Goal: Task Accomplishment & Management: Complete application form

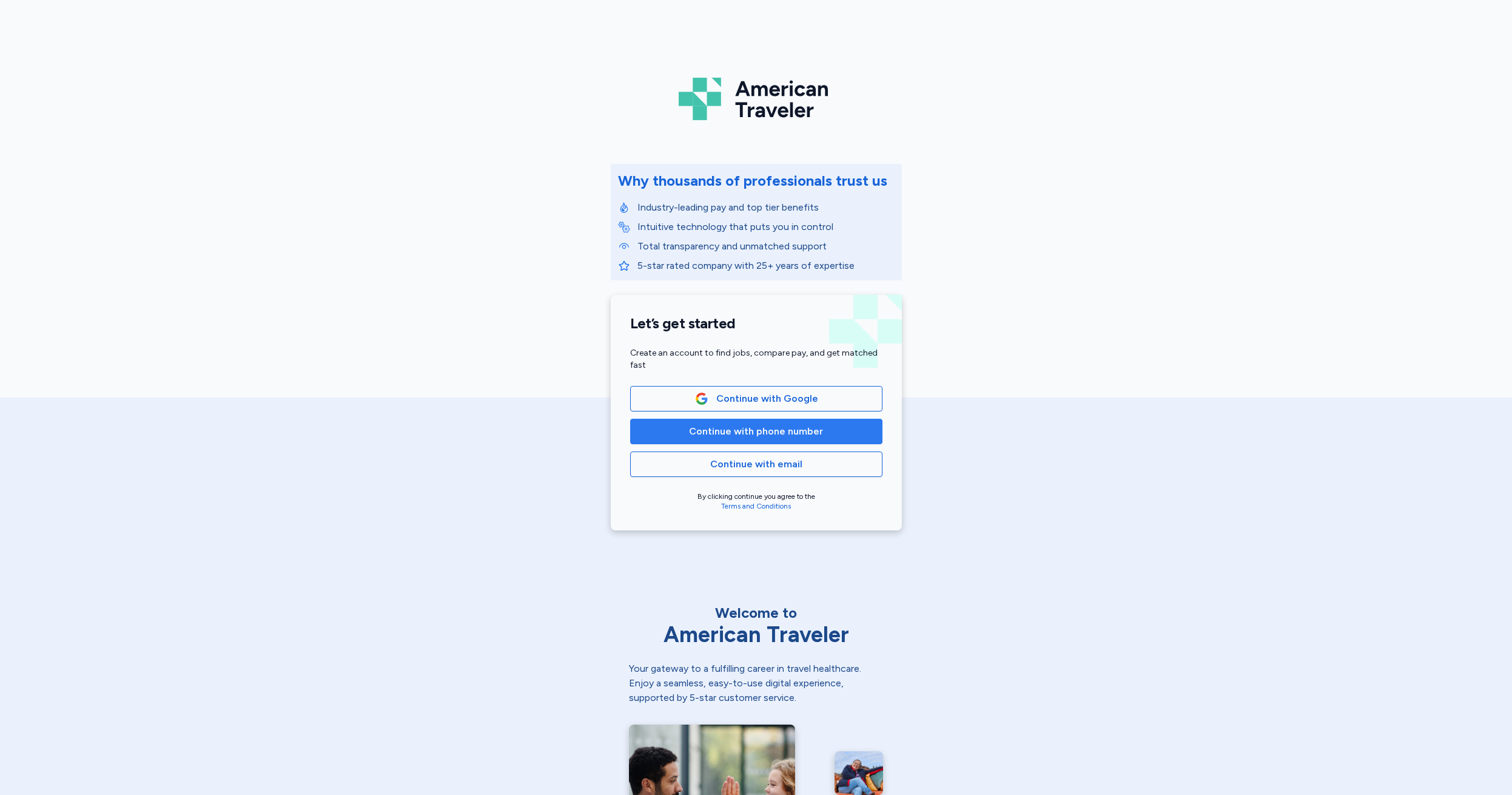
click at [732, 429] on span "Continue with phone number" at bounding box center [755, 432] width 134 height 14
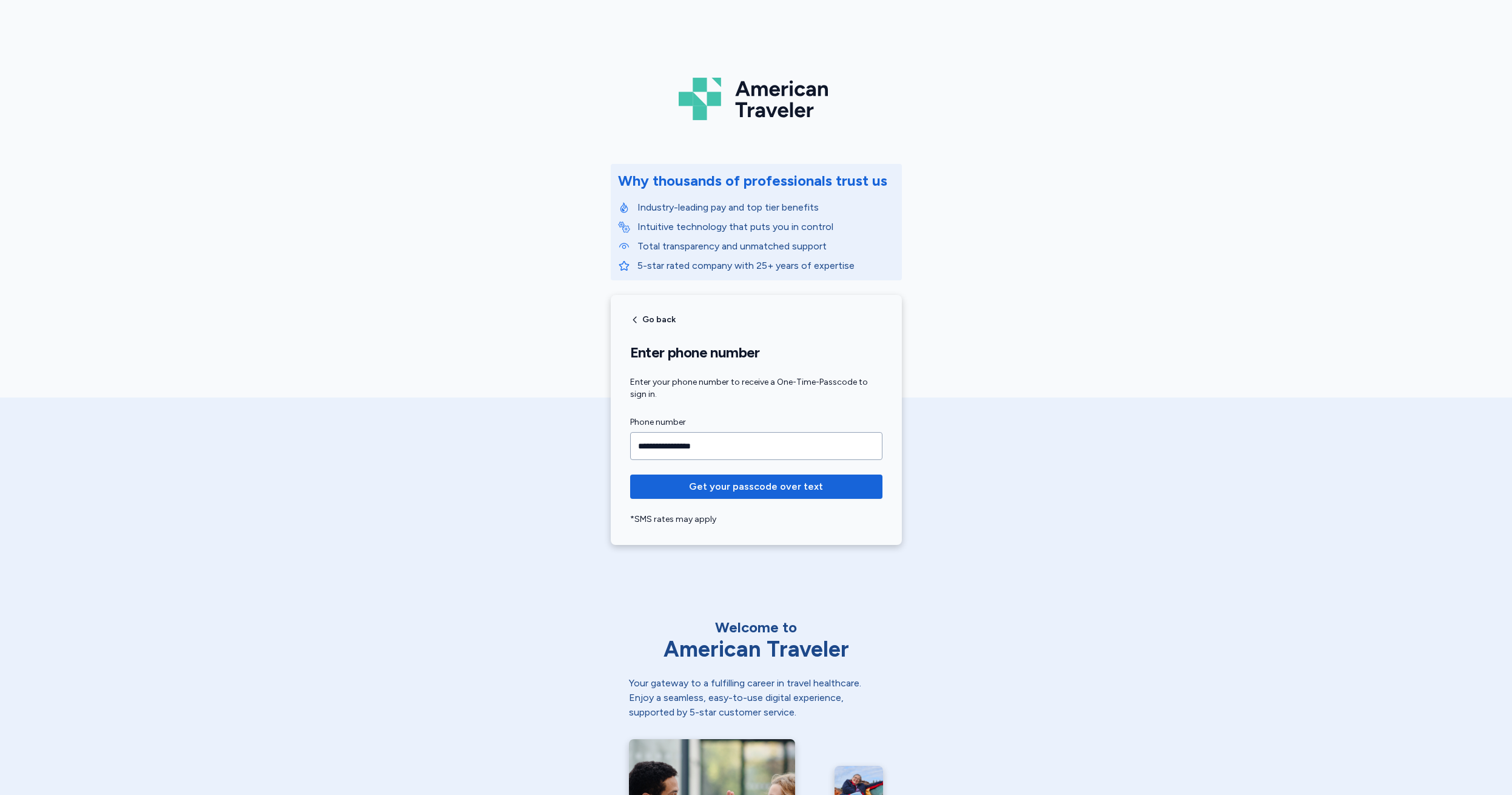
type input "**********"
click at [751, 487] on button "Get your passcode over text" at bounding box center [756, 487] width 252 height 24
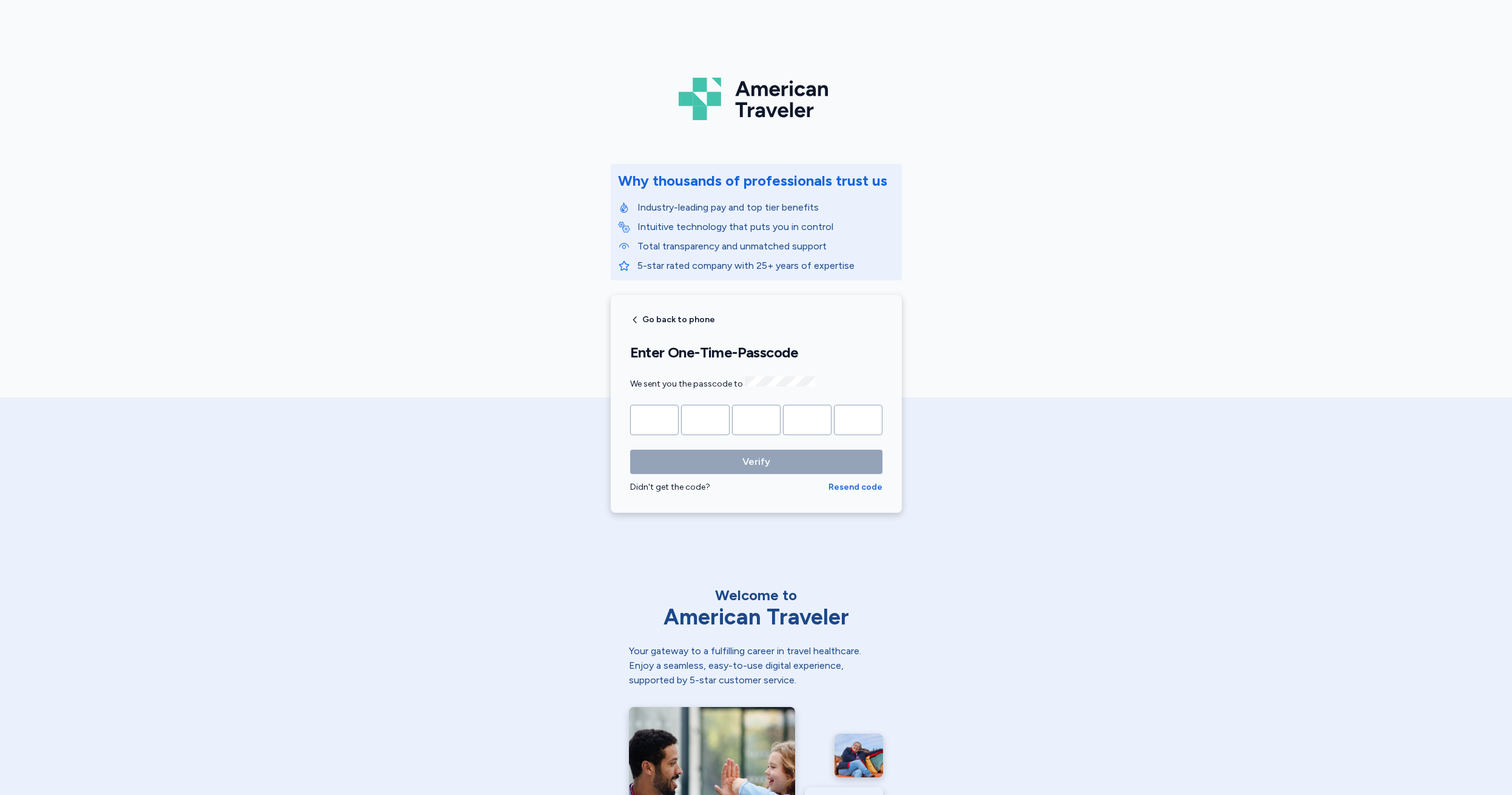
type input "*"
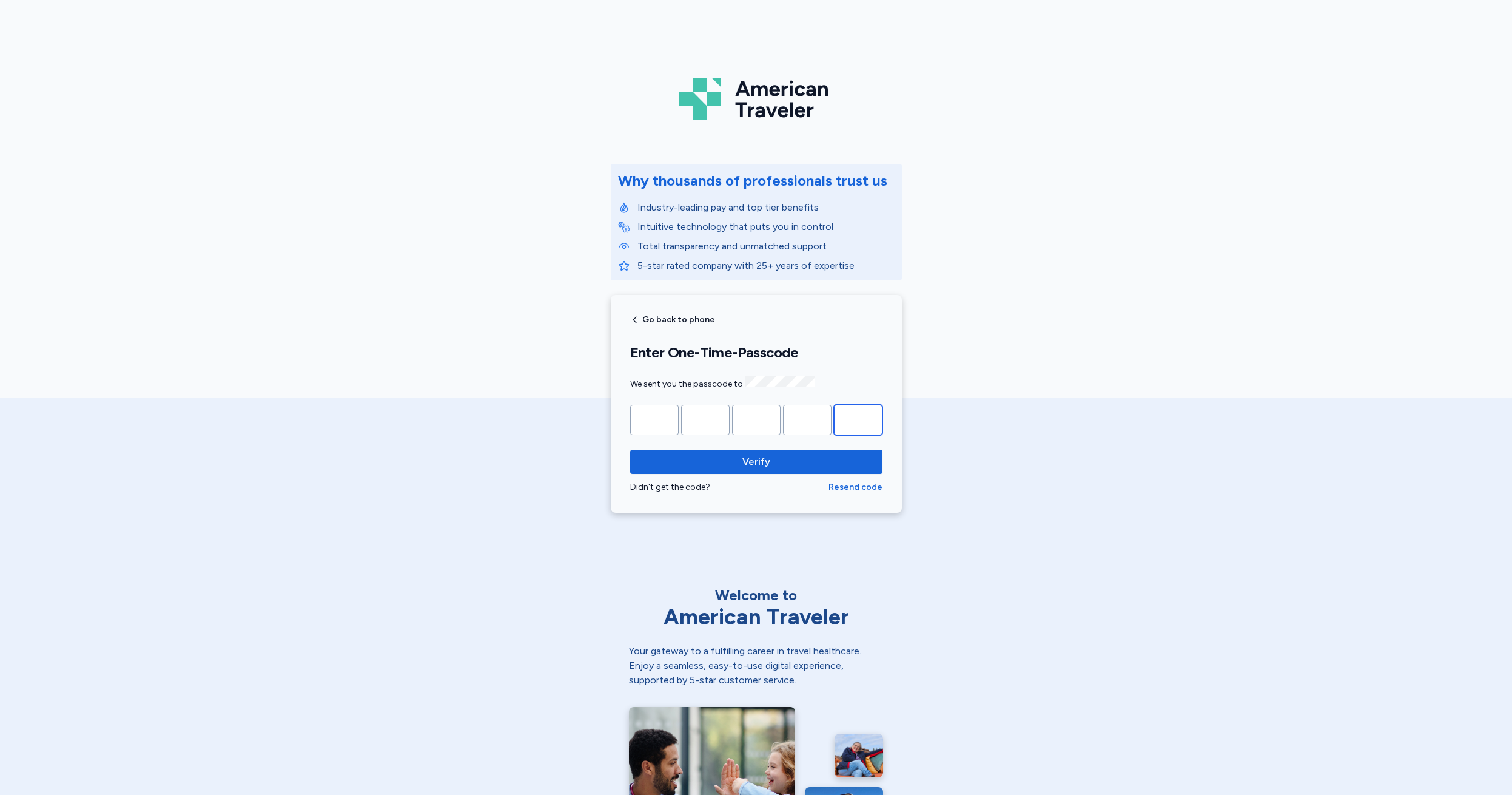
click at [751, 460] on button "Verify" at bounding box center [756, 462] width 252 height 24
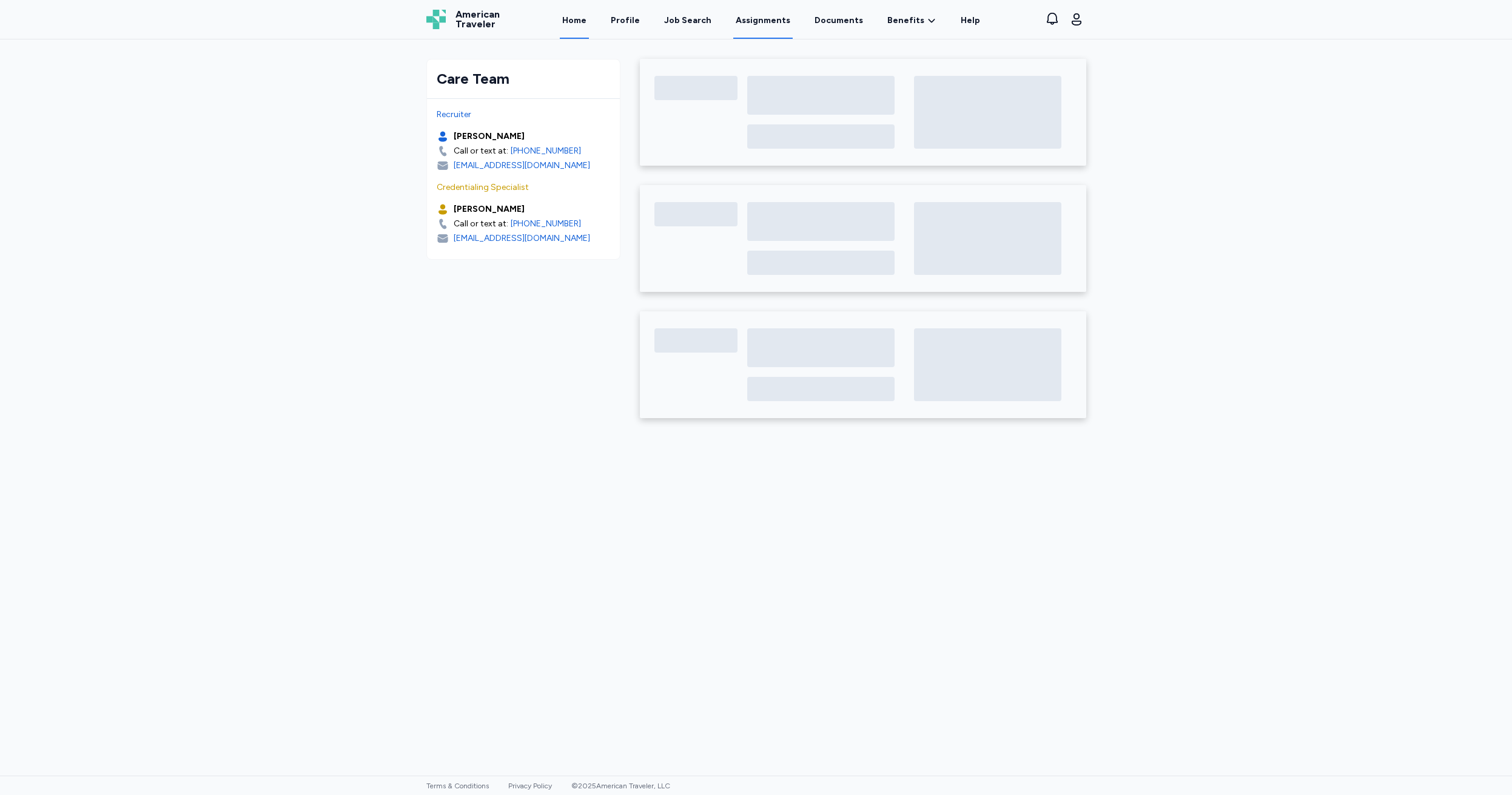
click at [756, 20] on link "Assignments" at bounding box center [762, 20] width 59 height 37
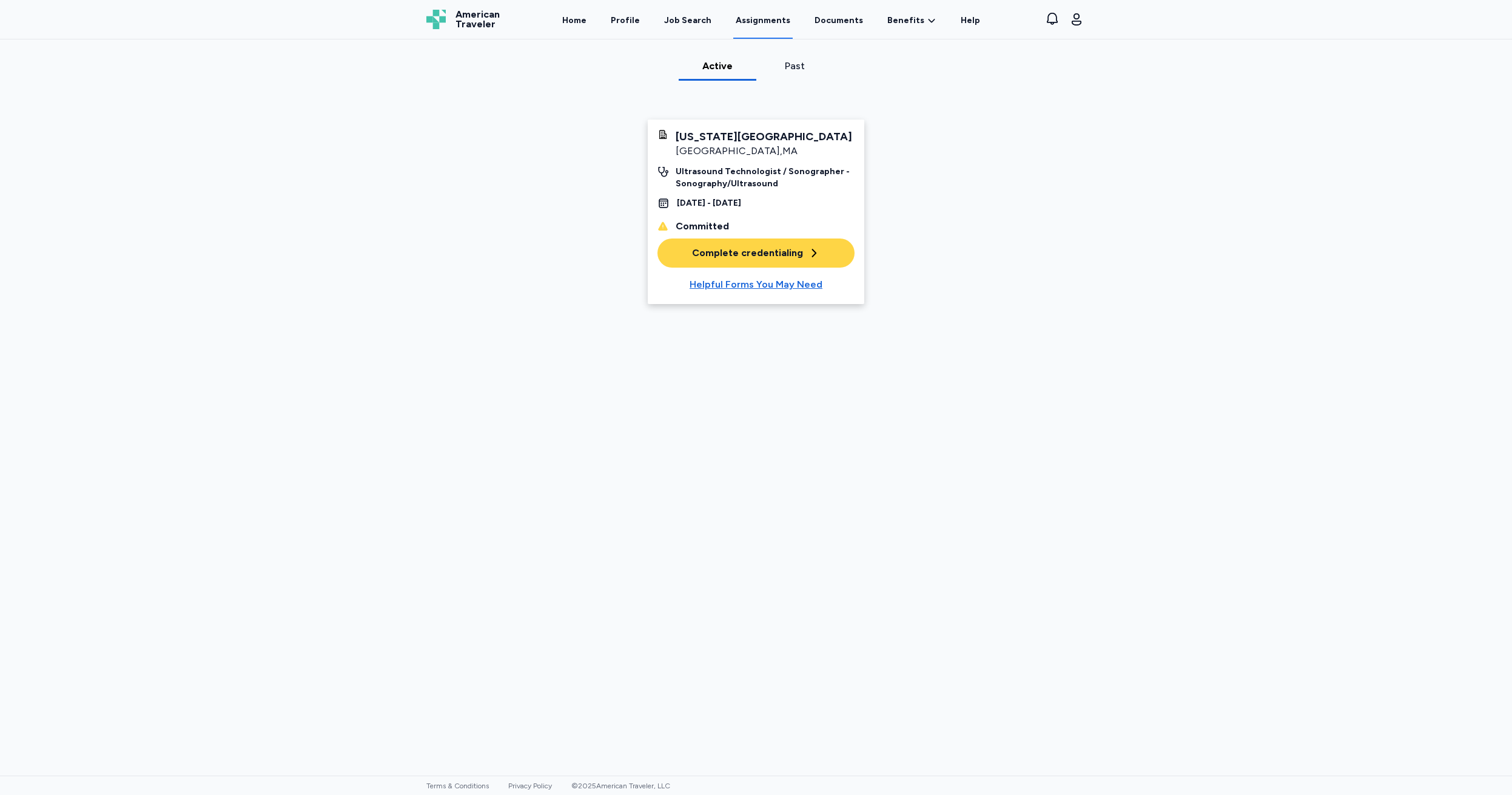
click at [740, 254] on div "Complete credentialing" at bounding box center [756, 253] width 128 height 14
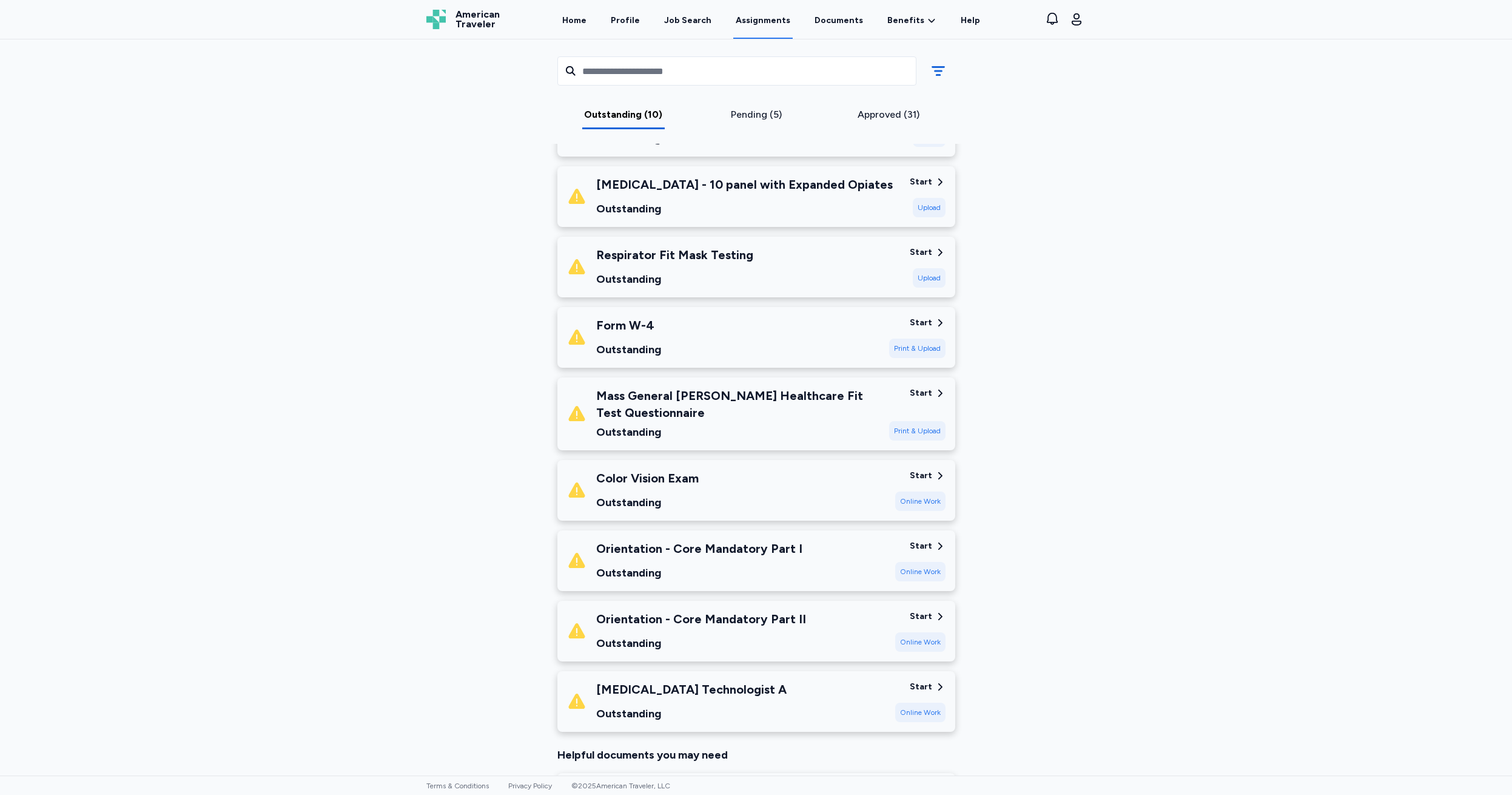
scroll to position [295, 0]
click at [919, 321] on div "Start" at bounding box center [920, 322] width 22 height 12
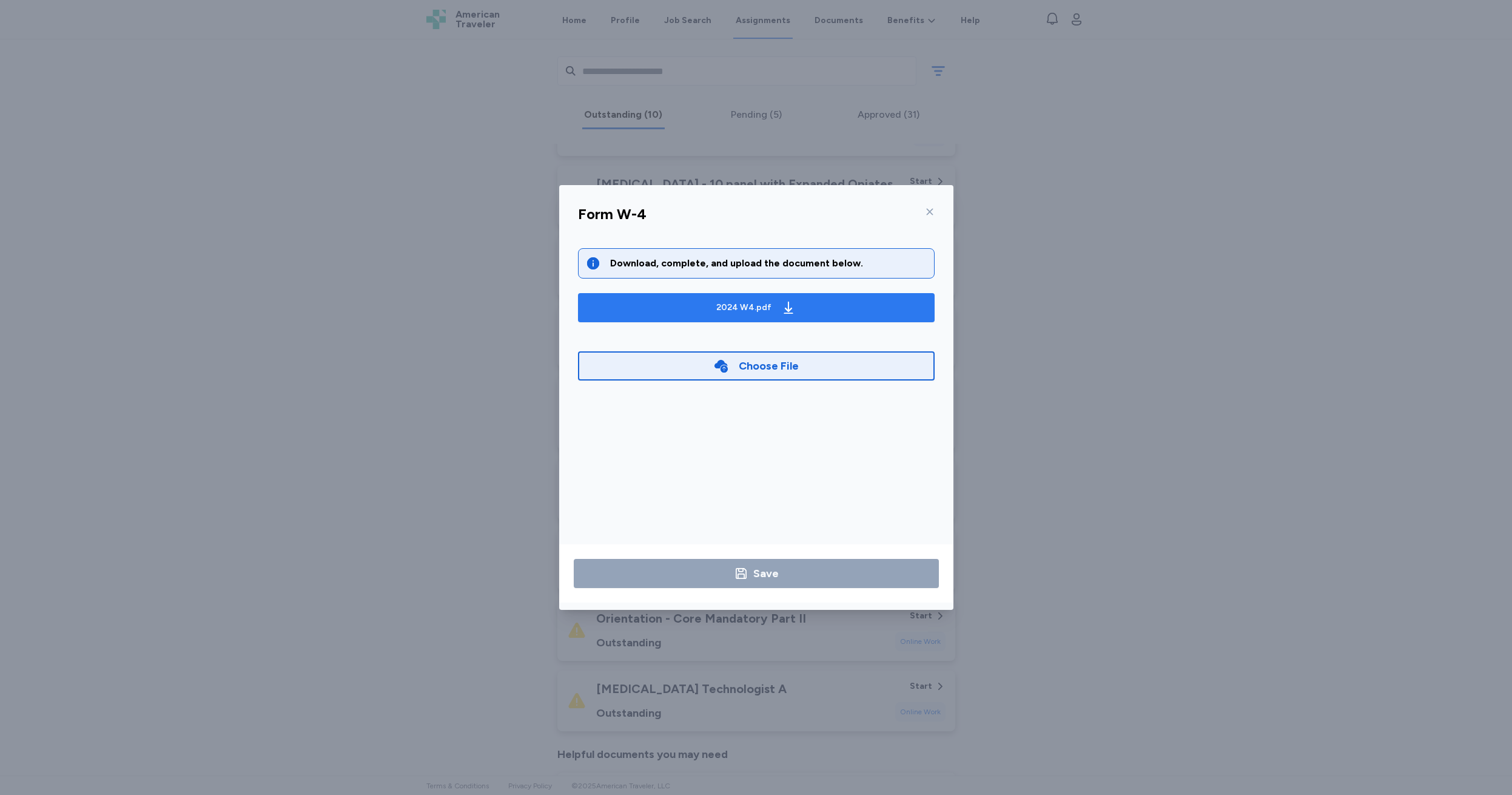
click at [741, 303] on div "2024 W4.pdf" at bounding box center [743, 308] width 55 height 12
click at [754, 307] on div "2024 W4.pdf" at bounding box center [743, 308] width 55 height 12
click at [929, 209] on icon at bounding box center [930, 212] width 10 height 10
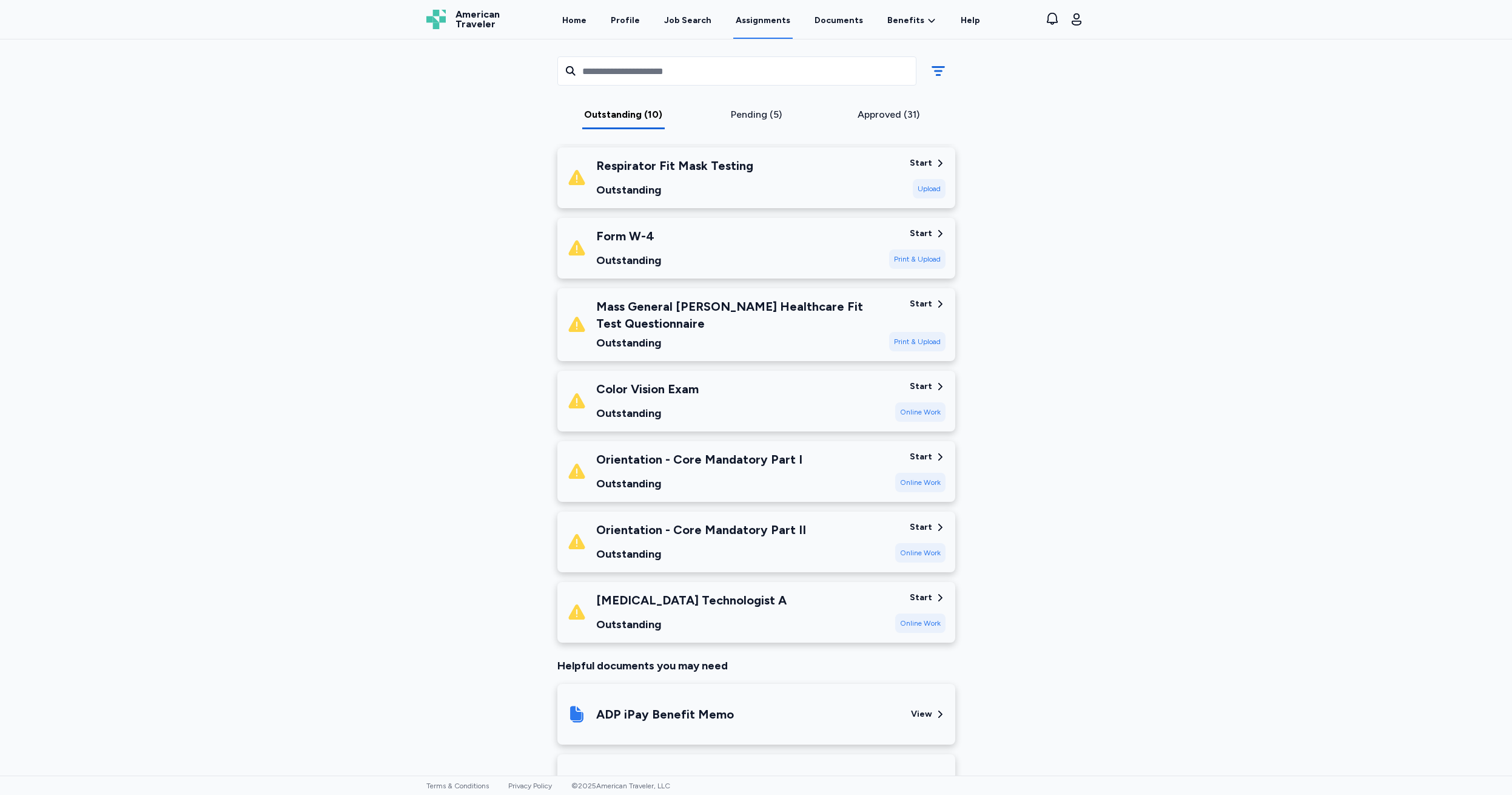
scroll to position [383, 0]
click at [921, 234] on div "Start" at bounding box center [920, 234] width 22 height 12
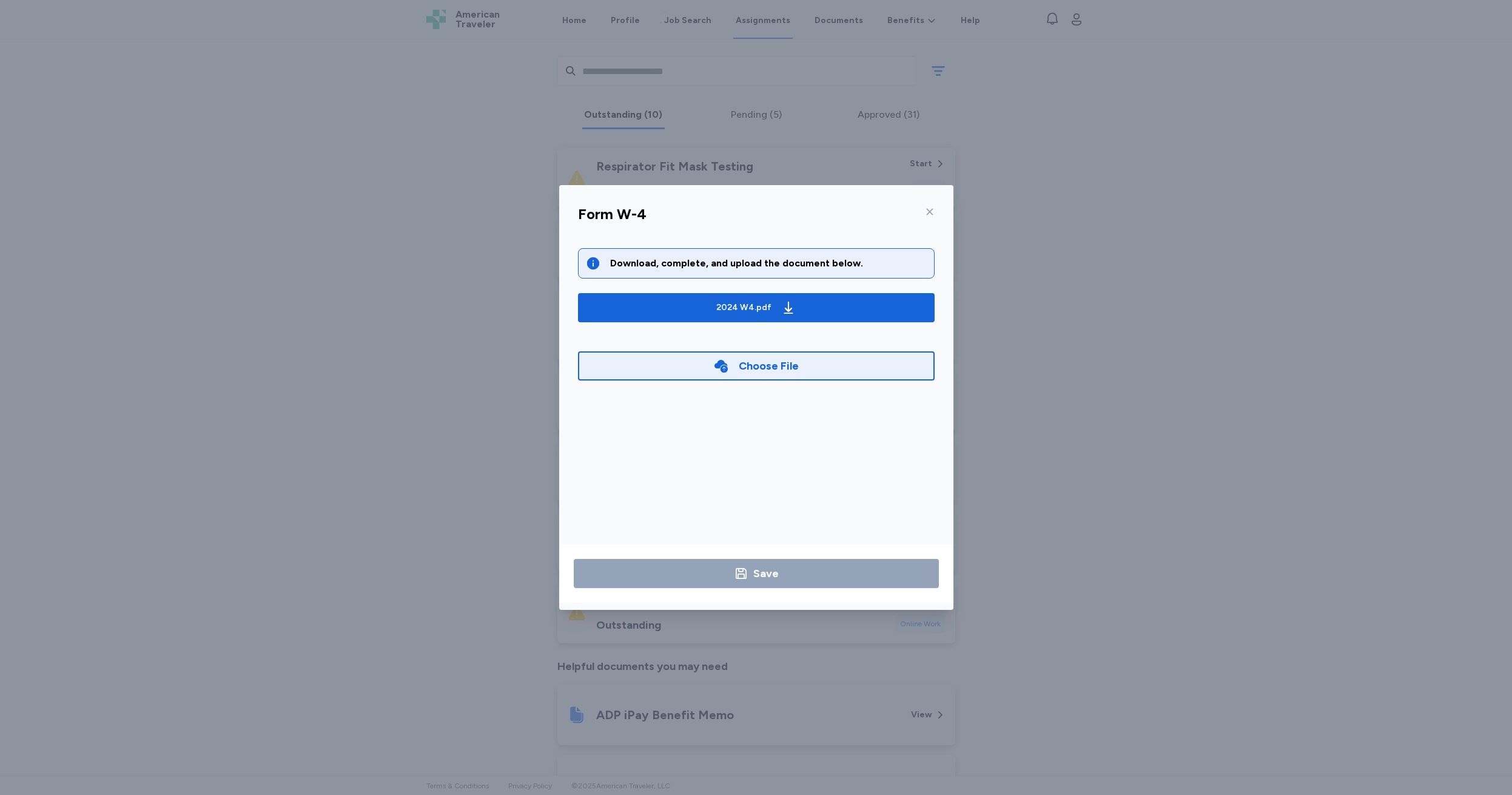
click at [753, 363] on div "Choose File" at bounding box center [769, 366] width 60 height 17
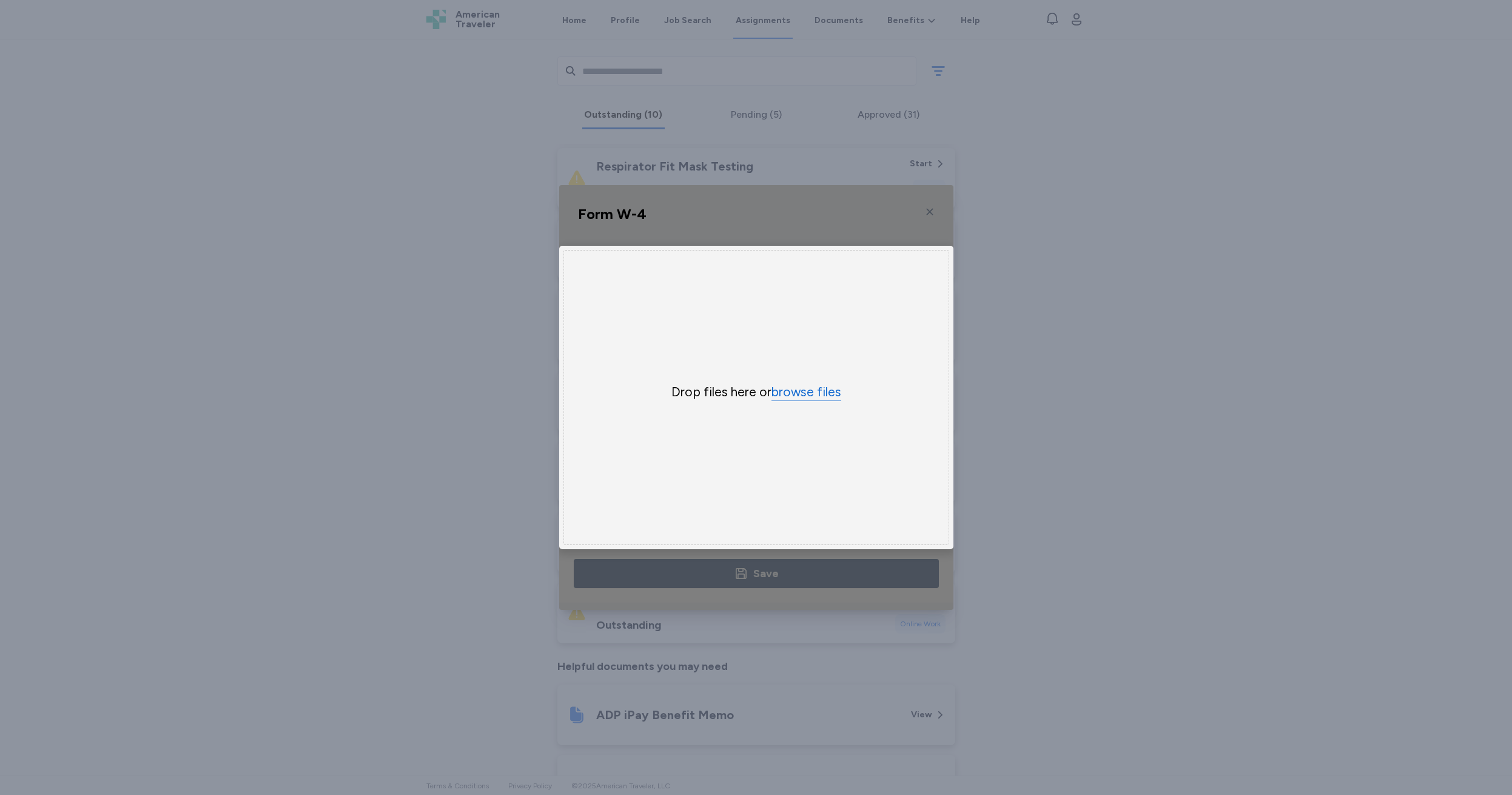
click at [807, 395] on button "browse files" at bounding box center [805, 392] width 70 height 18
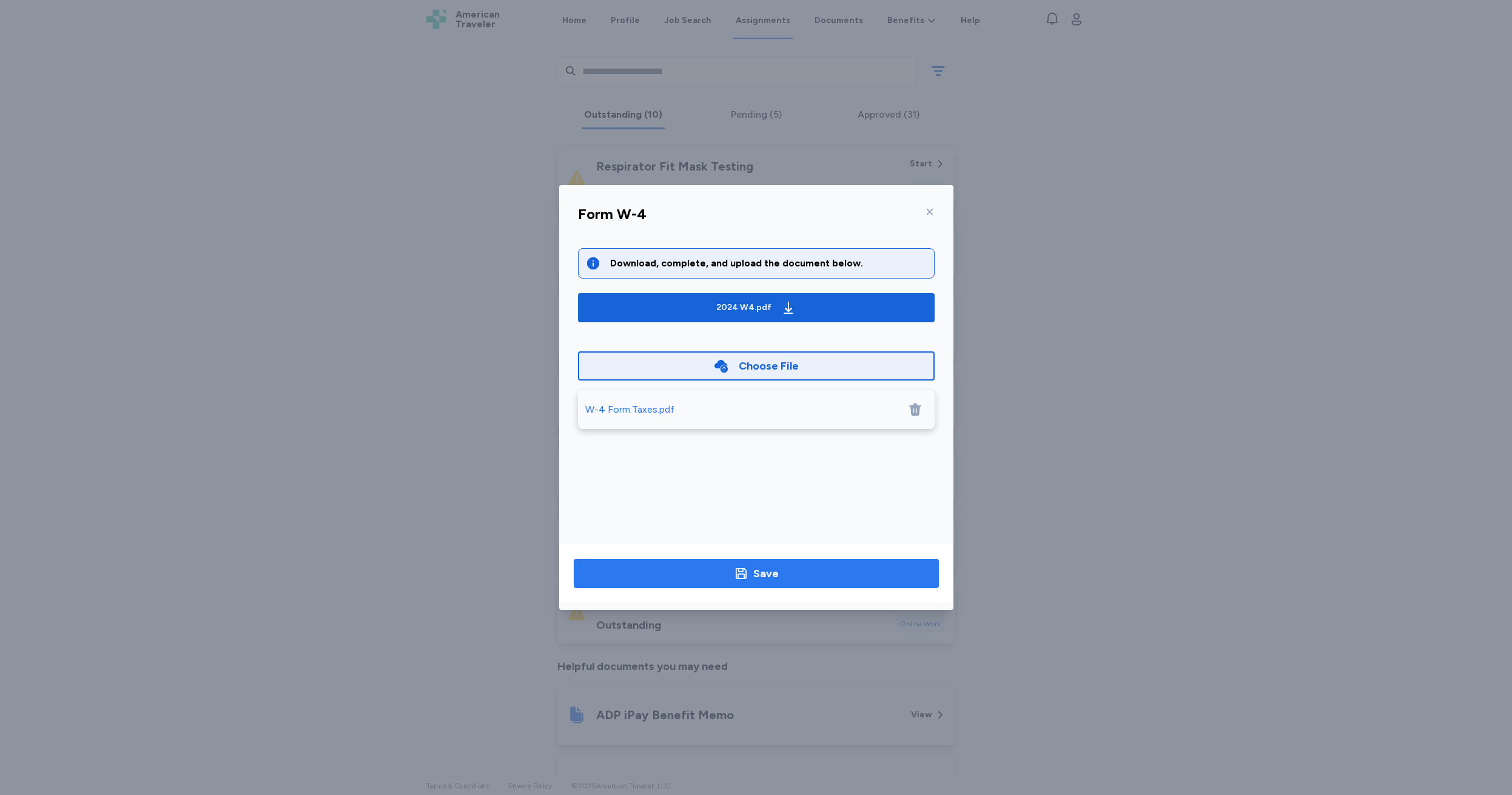
click at [757, 571] on div "Save" at bounding box center [766, 573] width 26 height 17
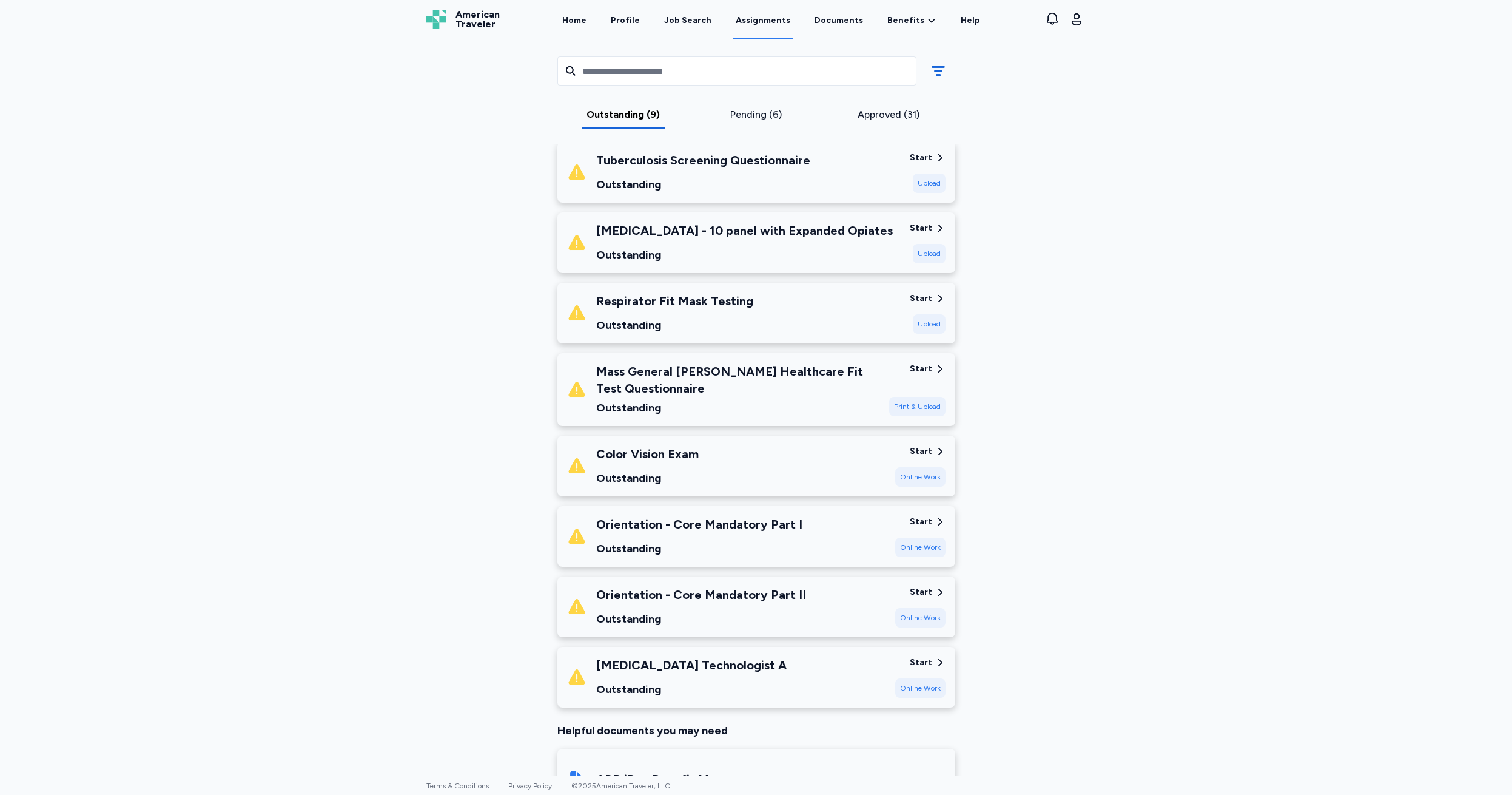
scroll to position [234, 0]
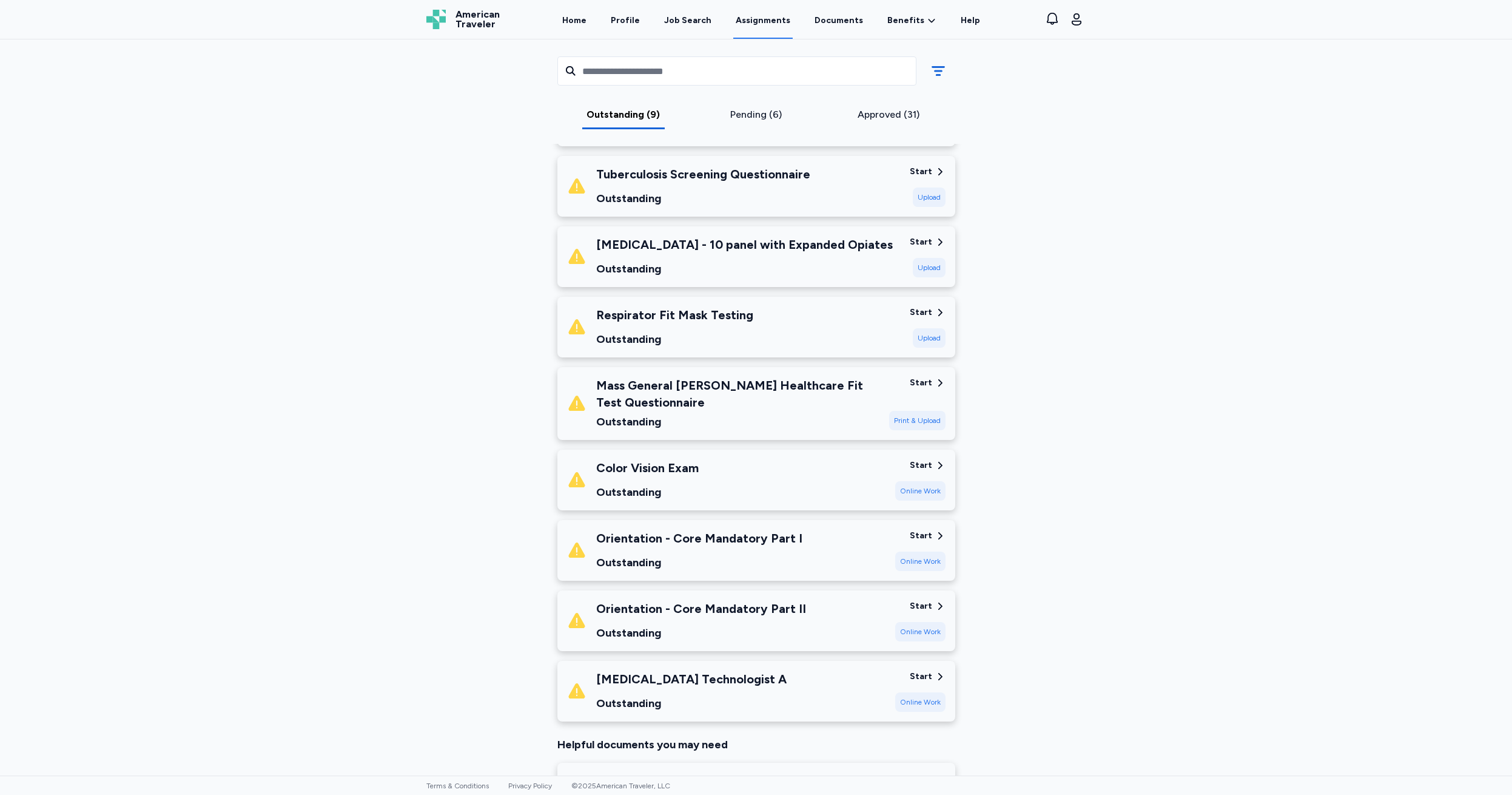
click at [919, 169] on div "Start" at bounding box center [920, 171] width 22 height 12
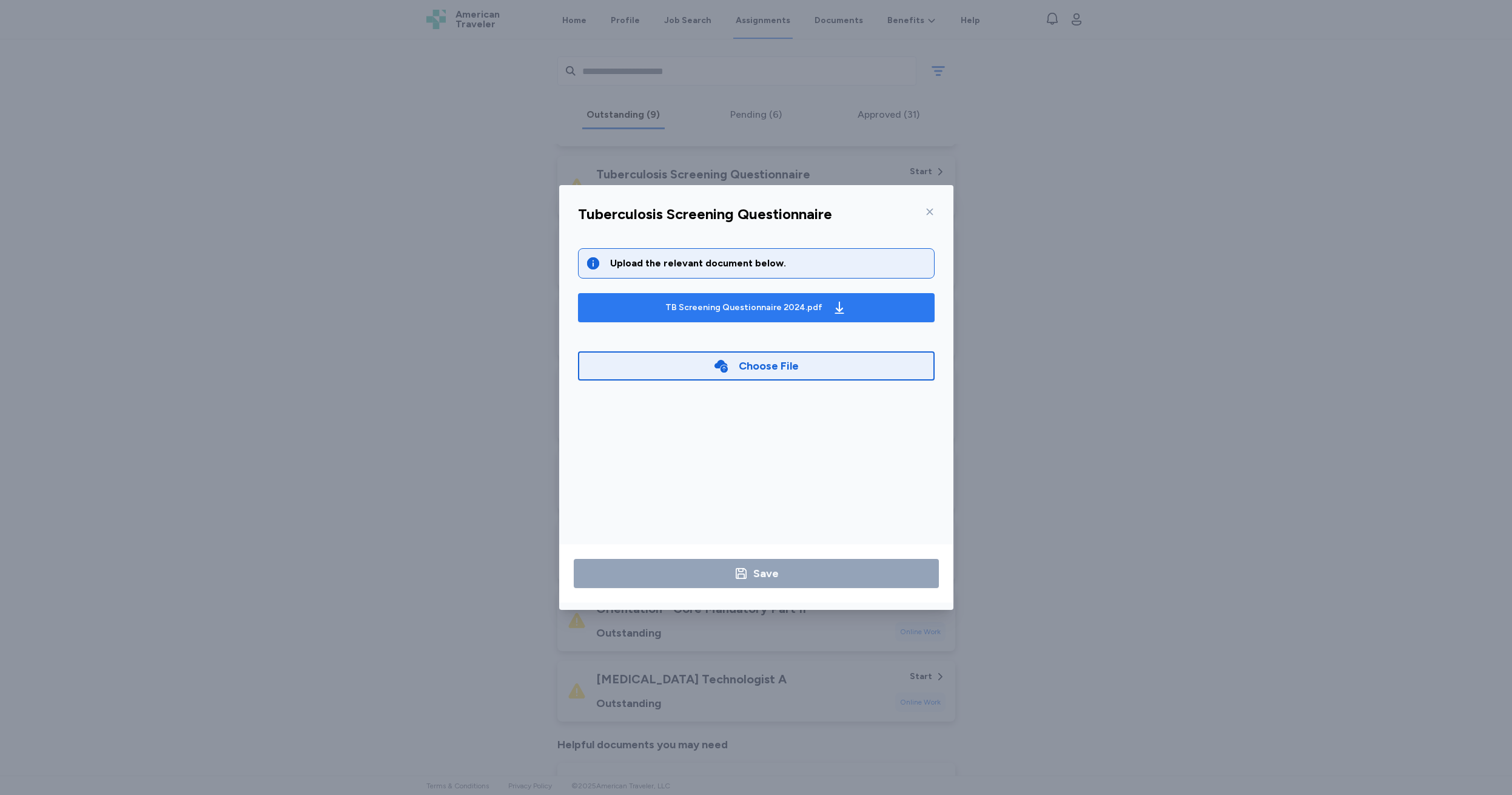
click at [735, 309] on div "TB Screening Questionnaire 2024.pdf" at bounding box center [743, 308] width 157 height 12
click at [928, 209] on icon at bounding box center [930, 212] width 10 height 10
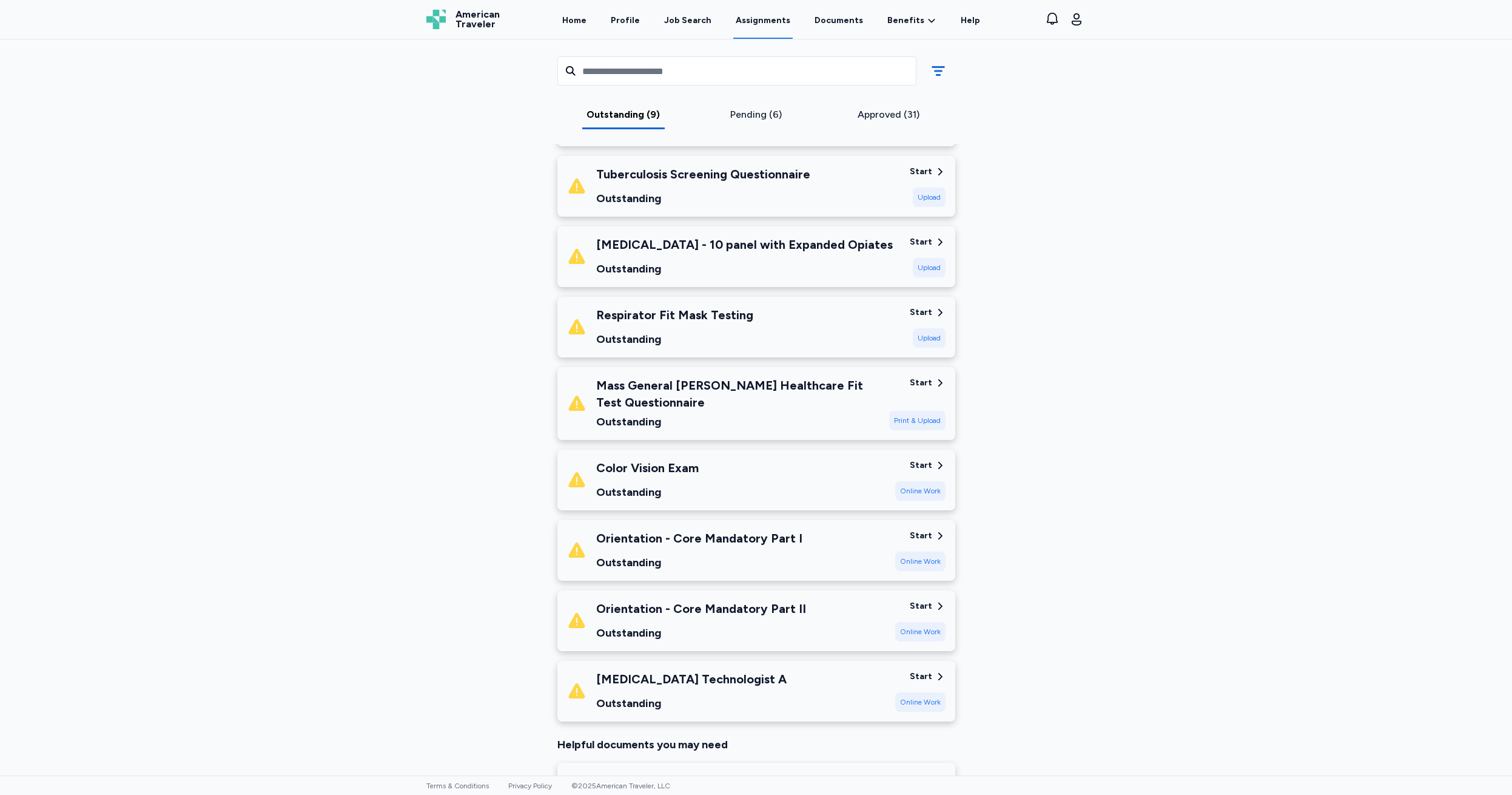
click at [919, 197] on div "Upload" at bounding box center [929, 196] width 33 height 19
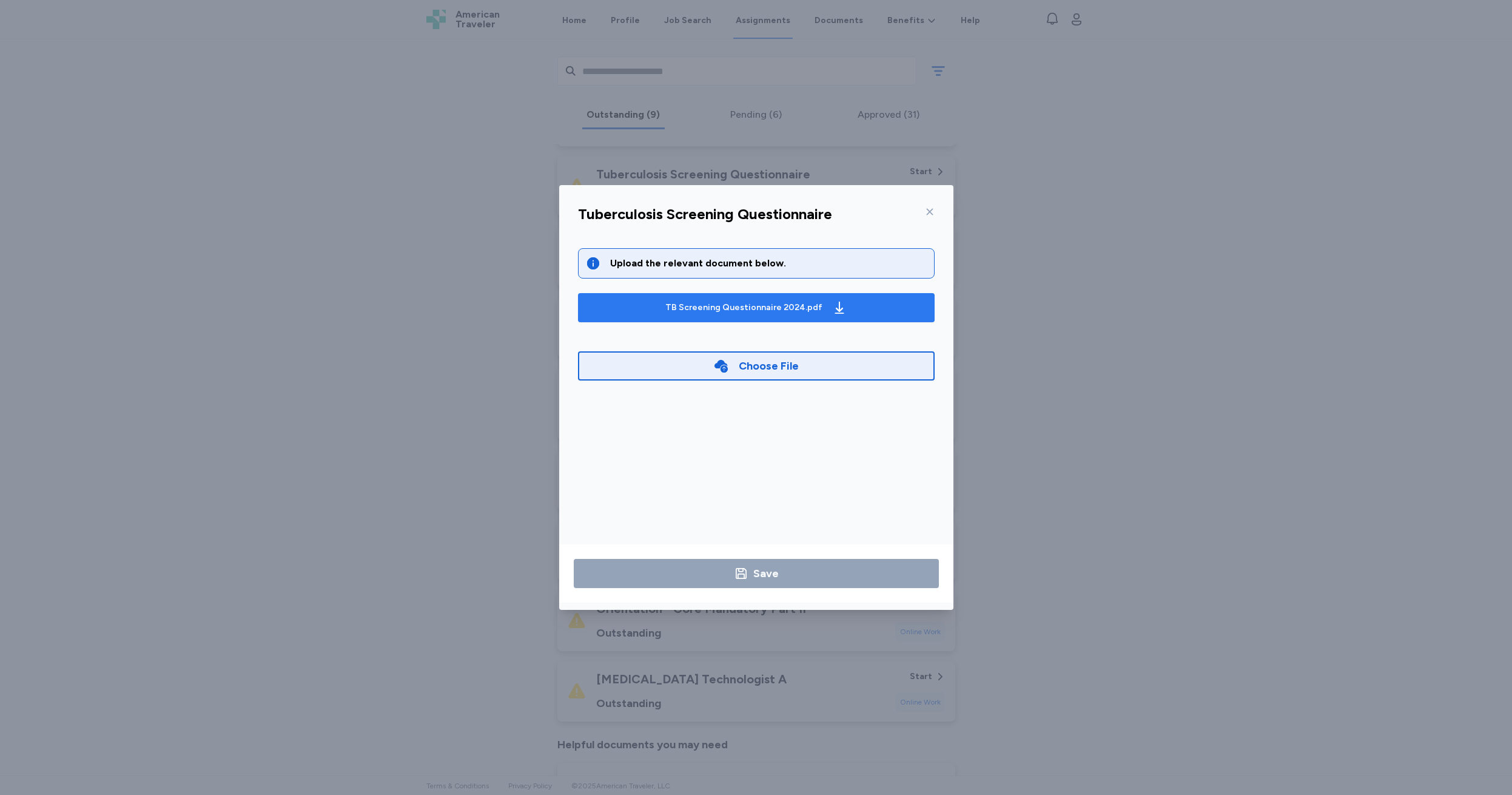
click at [717, 309] on div "TB Screening Questionnaire 2024.pdf" at bounding box center [743, 308] width 157 height 12
click at [759, 365] on div "Choose File" at bounding box center [769, 366] width 60 height 17
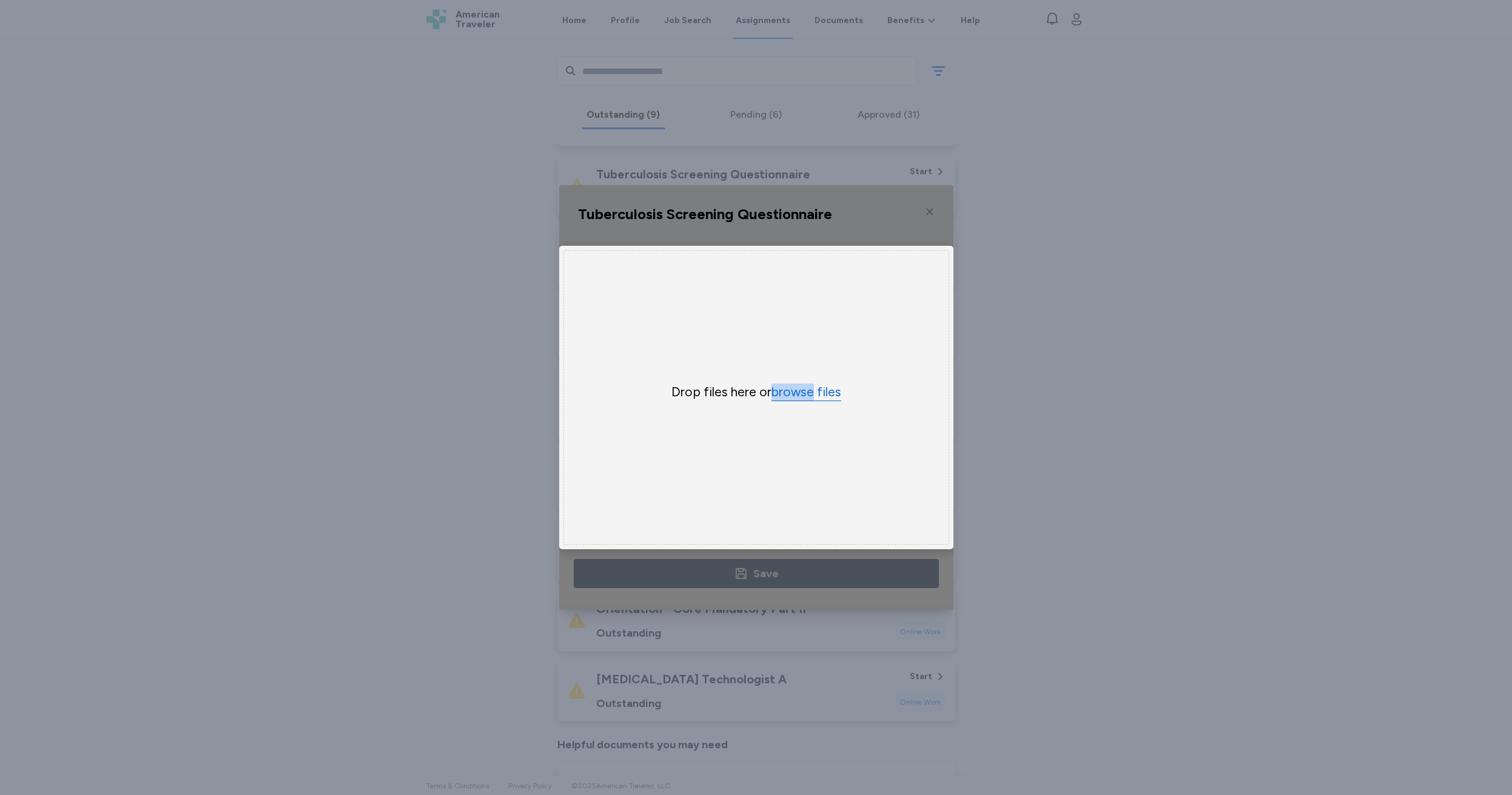
click at [787, 392] on button "browse files" at bounding box center [805, 392] width 70 height 18
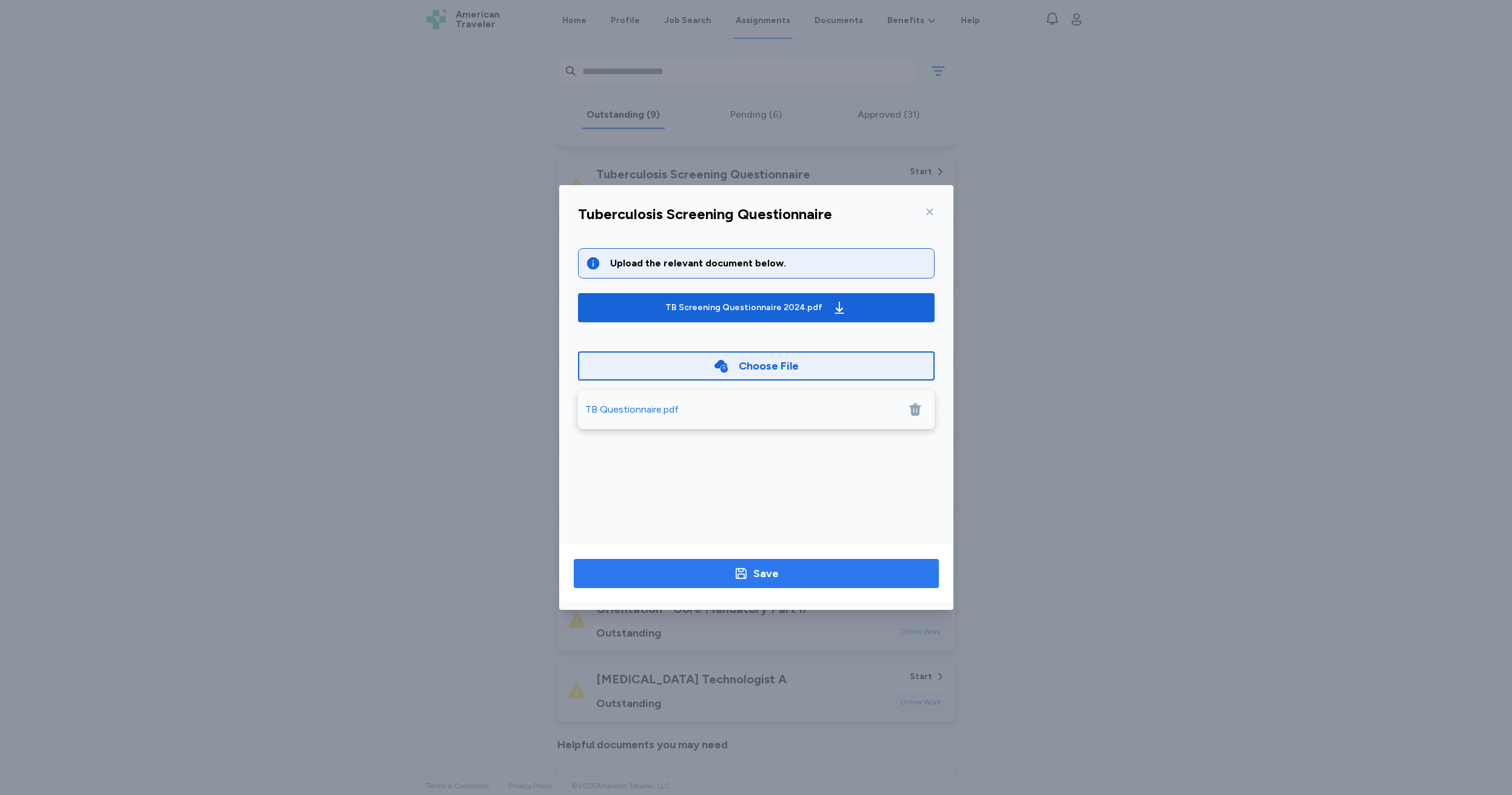
click at [769, 573] on div "Save" at bounding box center [766, 573] width 26 height 17
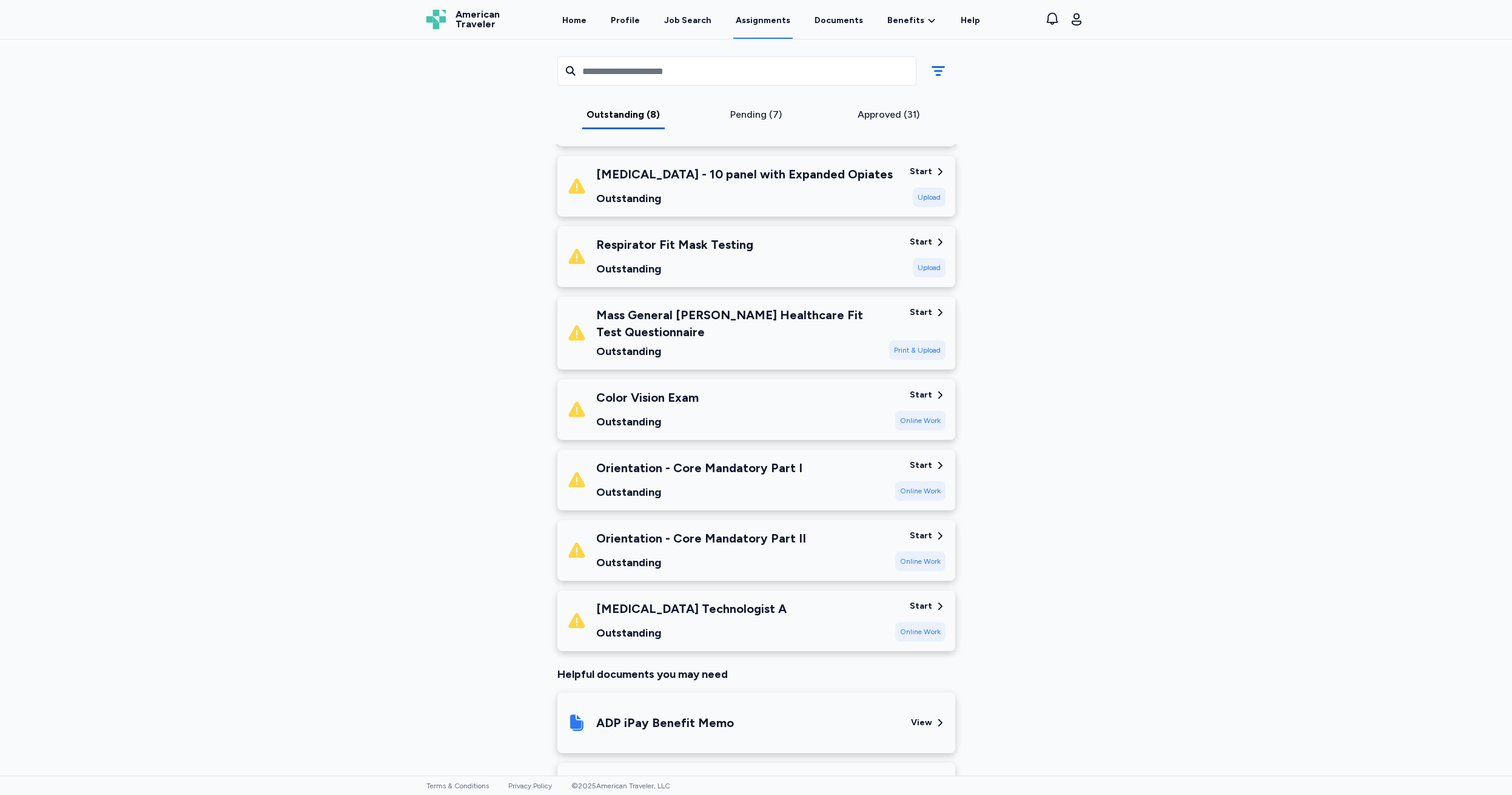
click at [919, 170] on div "Start" at bounding box center [920, 171] width 22 height 12
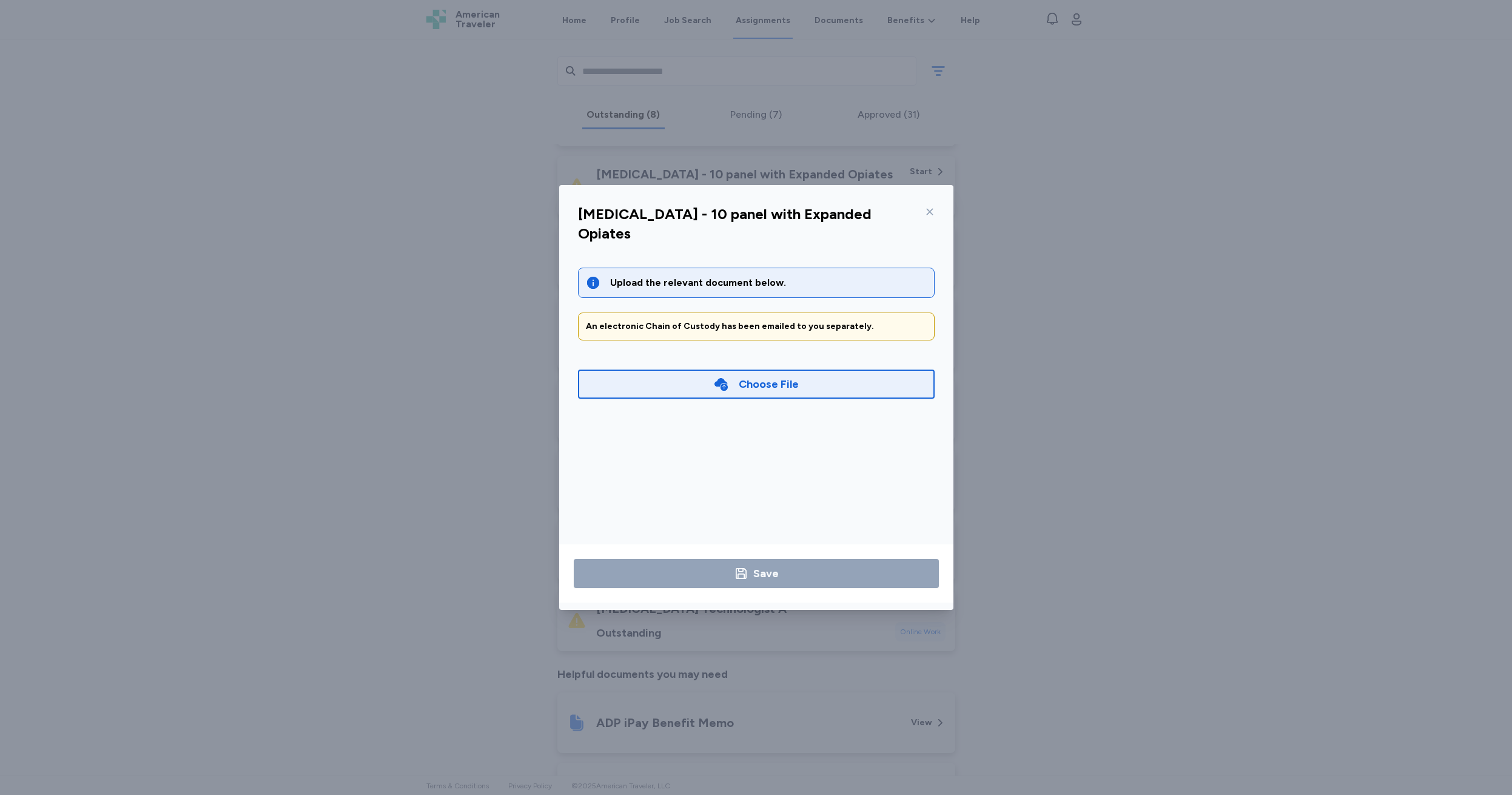
click at [719, 320] on div "An electronic Chain of Custody has been emailed to you separately." at bounding box center [756, 326] width 341 height 12
click at [719, 275] on div "Upload the relevant document below." at bounding box center [768, 282] width 317 height 14
click at [927, 214] on icon at bounding box center [929, 211] width 6 height 6
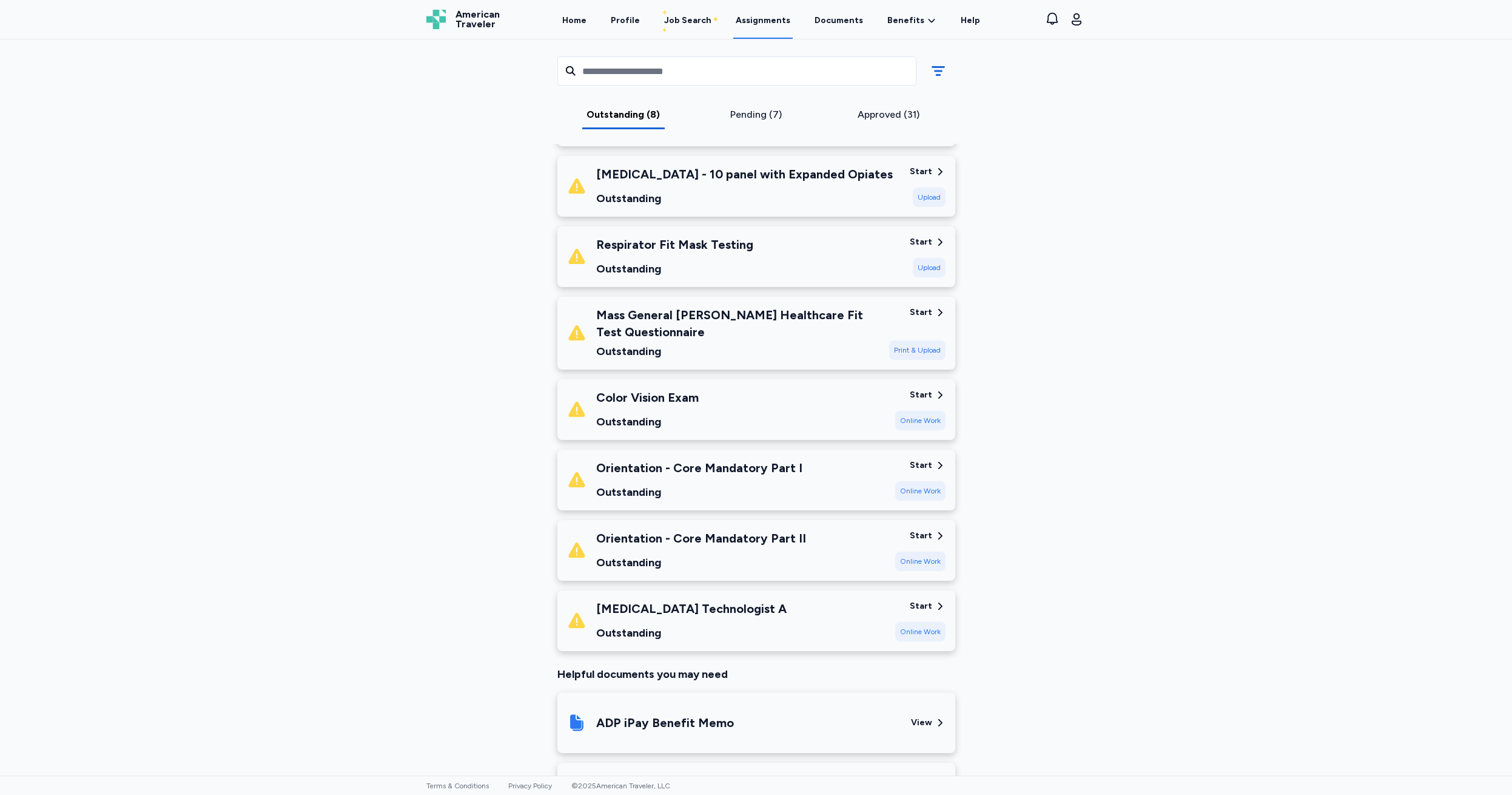
click at [922, 242] on div "Start" at bounding box center [920, 242] width 22 height 12
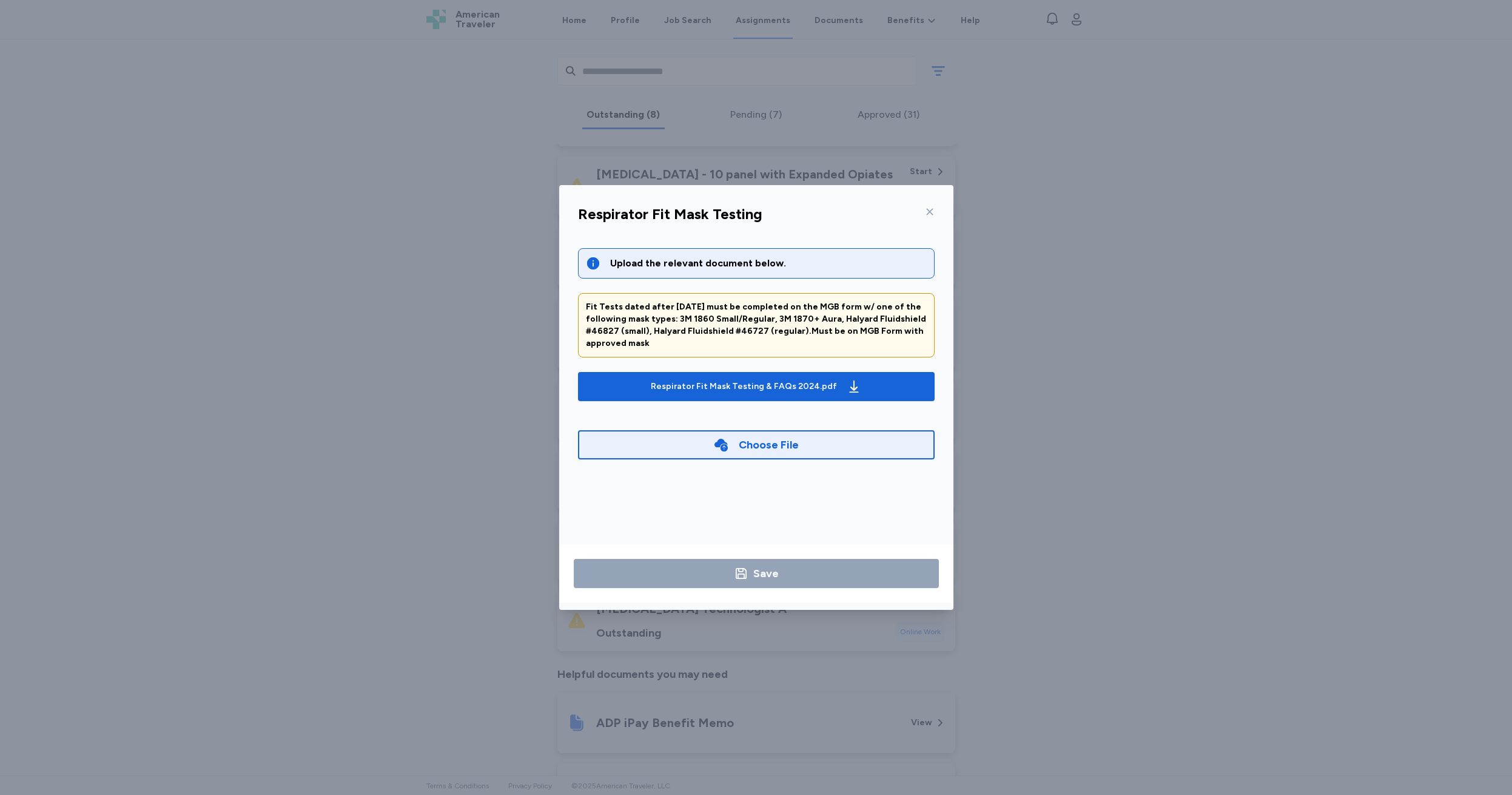
click at [929, 211] on icon at bounding box center [929, 211] width 6 height 6
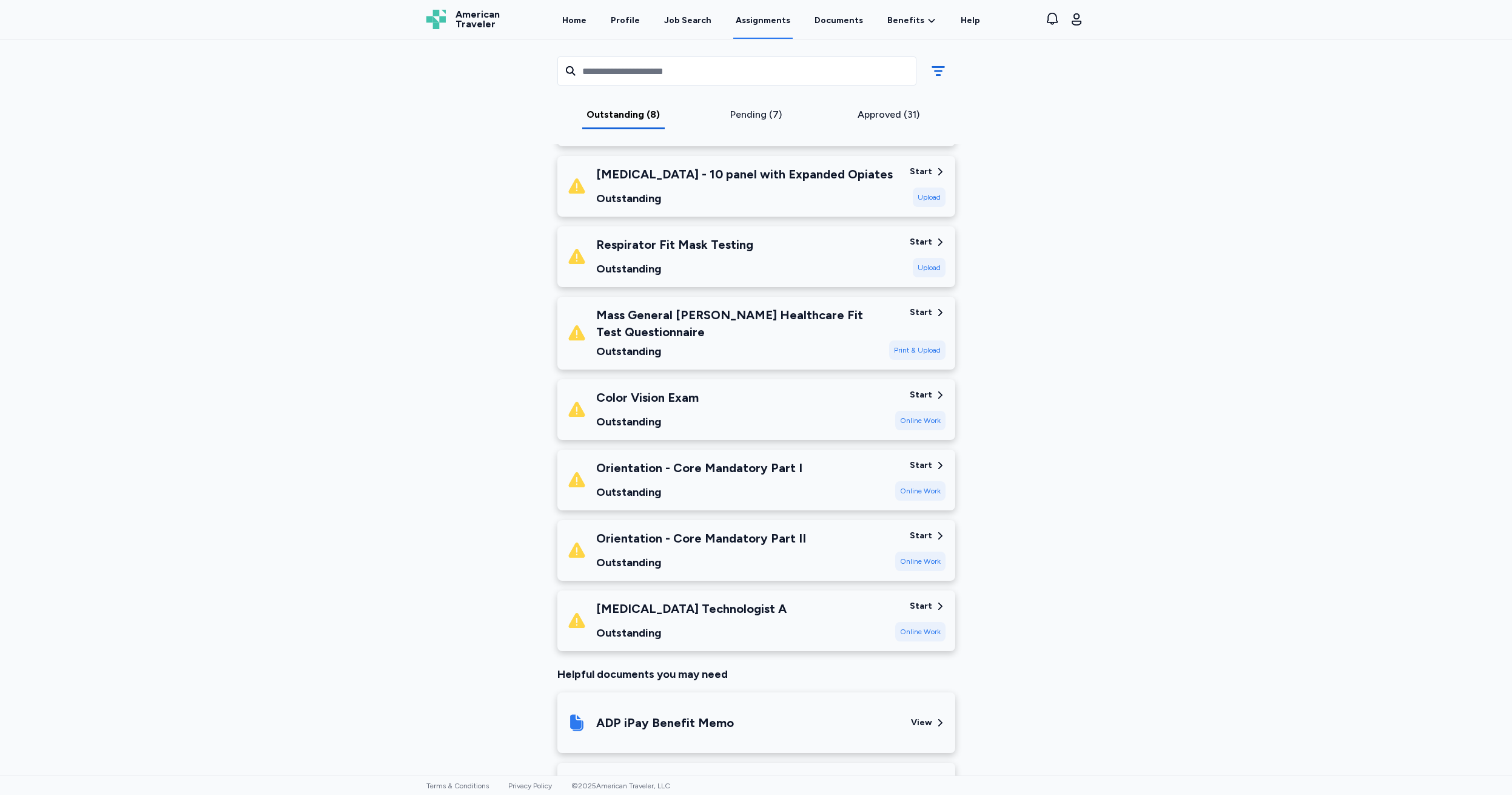
click at [914, 242] on div "Start" at bounding box center [920, 242] width 22 height 12
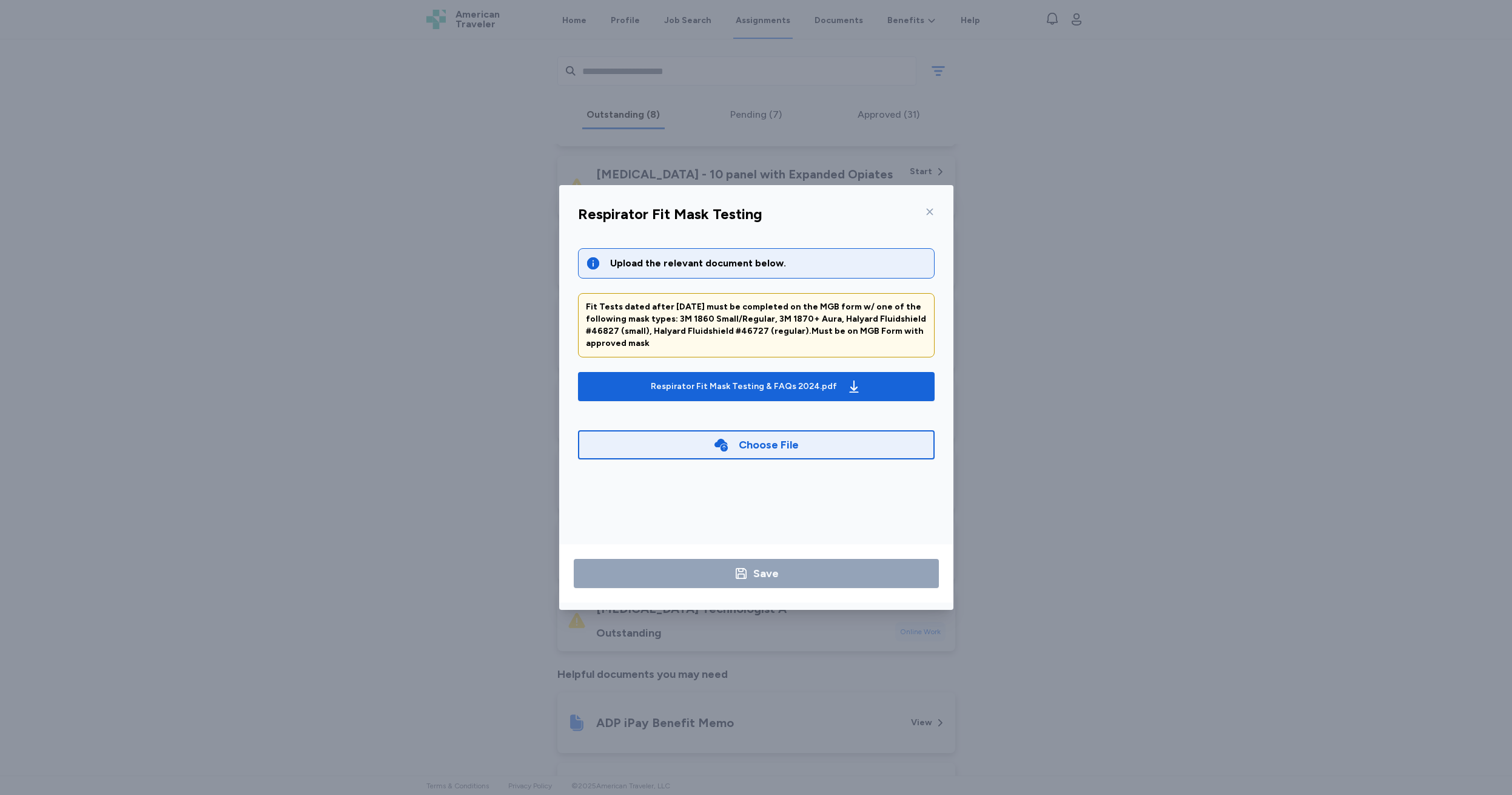
click at [928, 211] on icon at bounding box center [930, 212] width 10 height 10
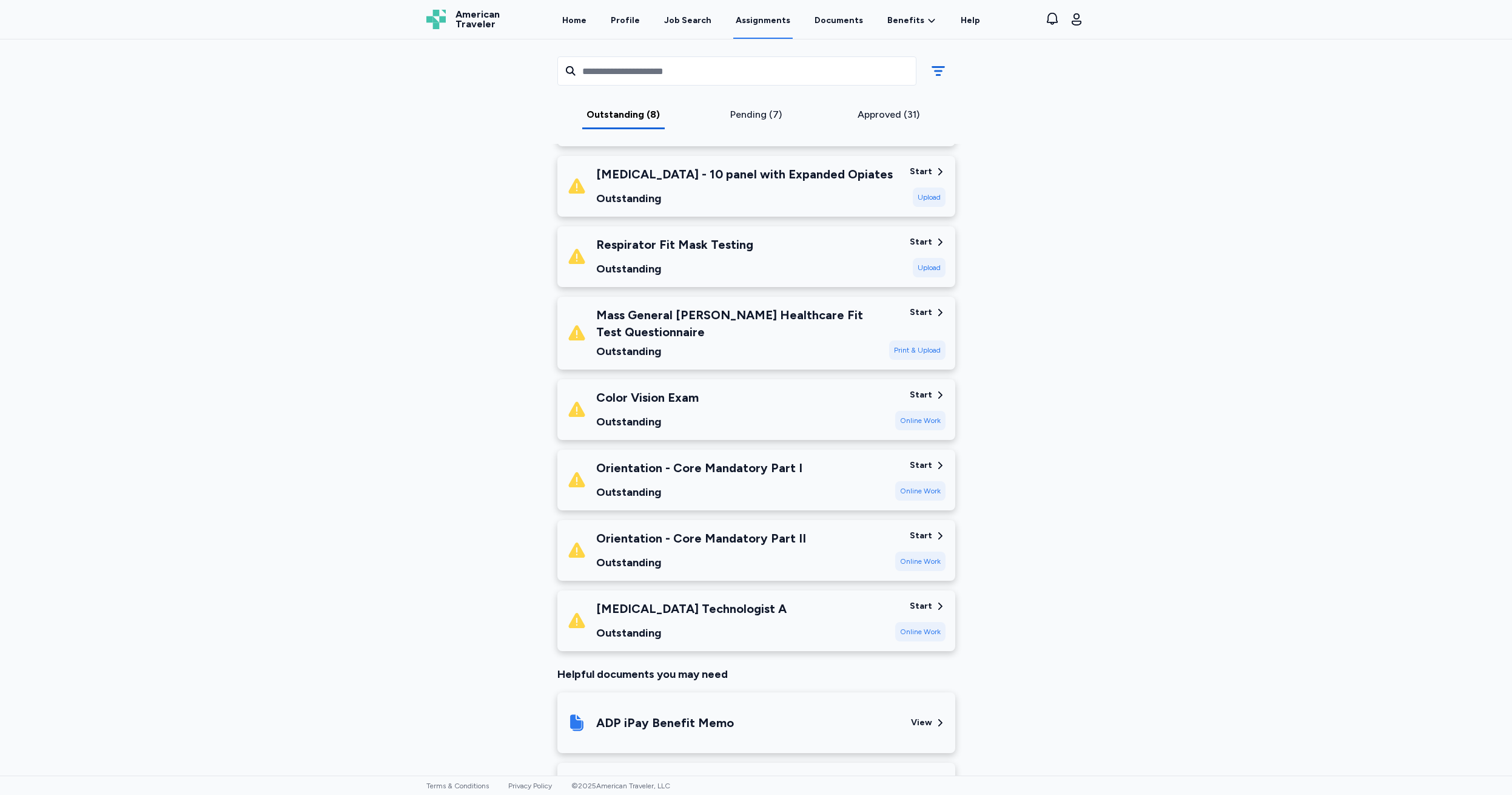
click at [917, 311] on div "Start" at bounding box center [920, 312] width 22 height 12
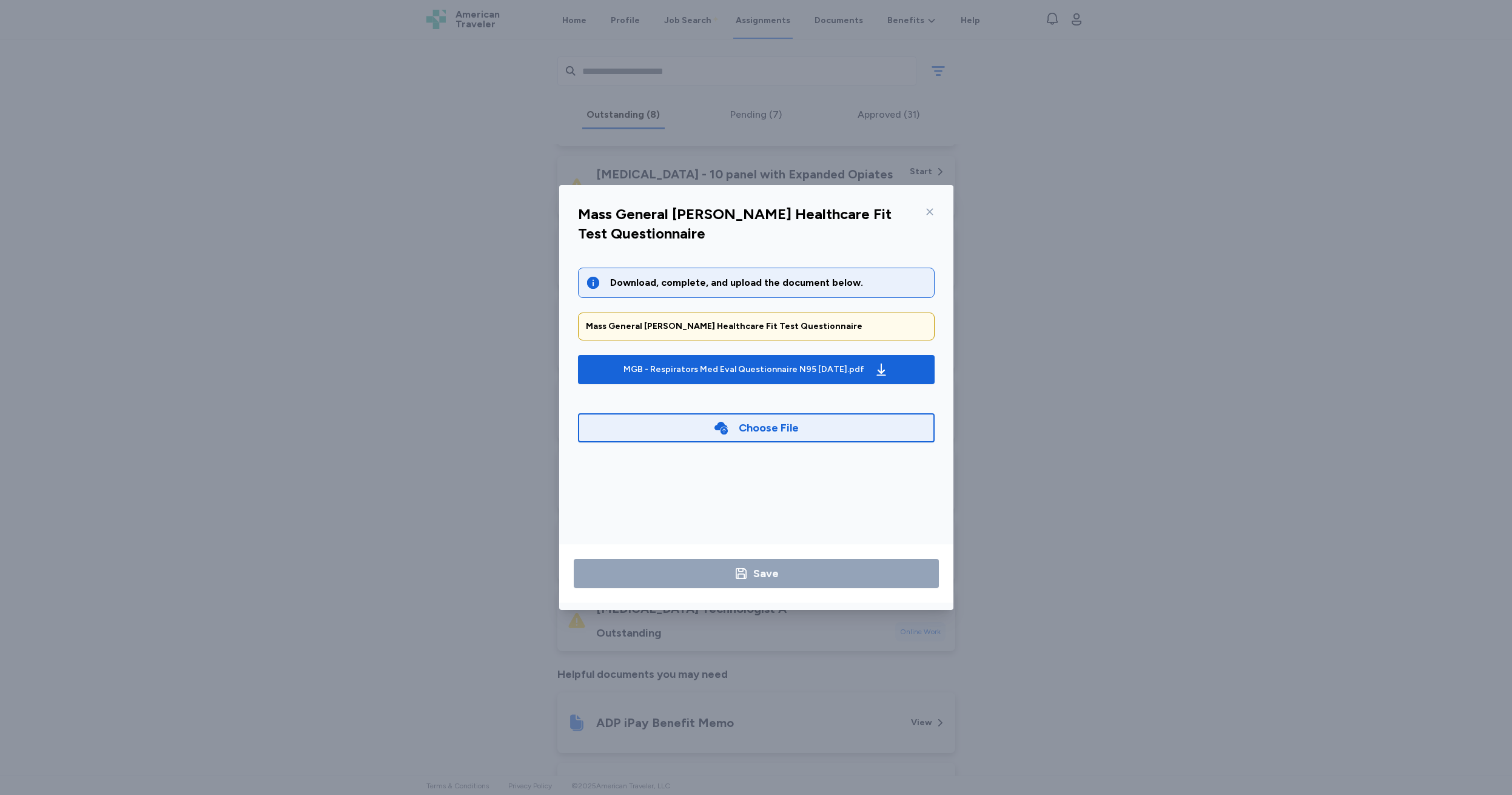
click at [745, 285] on div "Download, complete, and upload the document below." at bounding box center [768, 282] width 317 height 14
click at [737, 325] on div "Mass General [PERSON_NAME] Healthcare Fit Test Questionnaire" at bounding box center [756, 326] width 341 height 12
click at [758, 369] on div "MGB - Respirators Med Eval Questionnaire N95 [DATE].pdf" at bounding box center [744, 369] width 241 height 12
click at [929, 208] on icon at bounding box center [930, 212] width 10 height 10
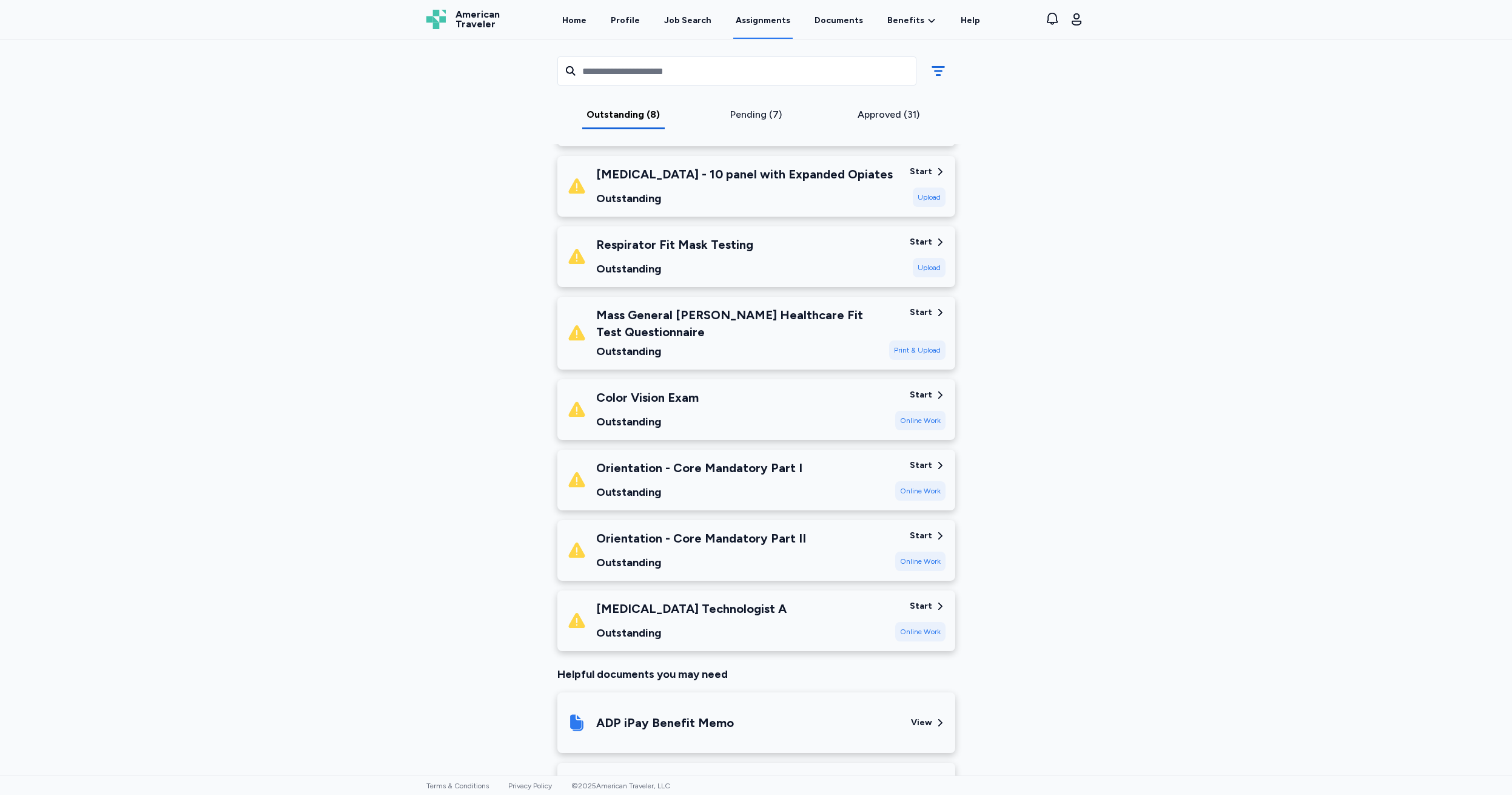
click at [916, 242] on div "Start" at bounding box center [920, 242] width 22 height 12
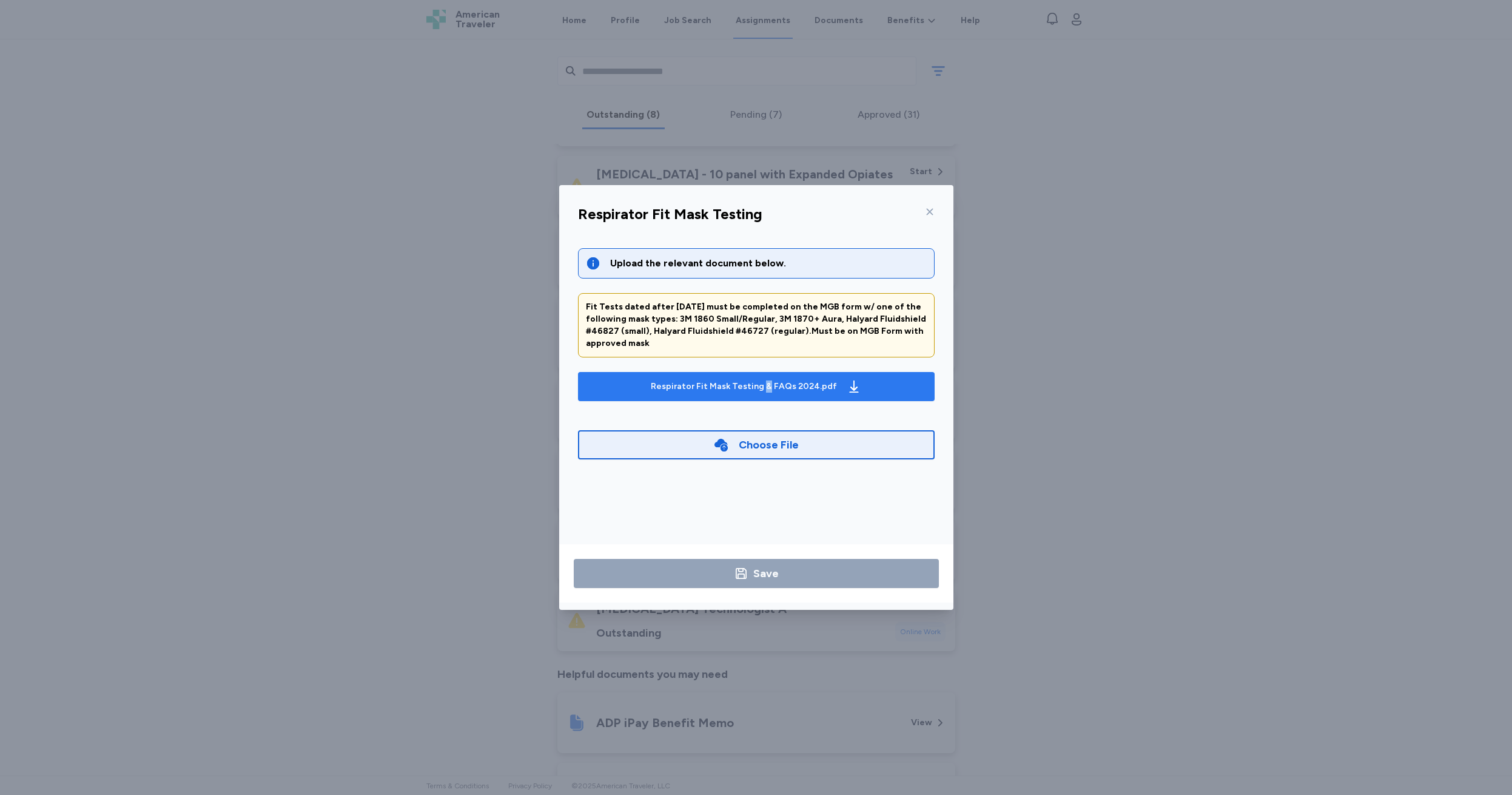
click at [848, 386] on icon "button" at bounding box center [853, 386] width 14 height 14
click at [929, 211] on icon at bounding box center [930, 212] width 10 height 10
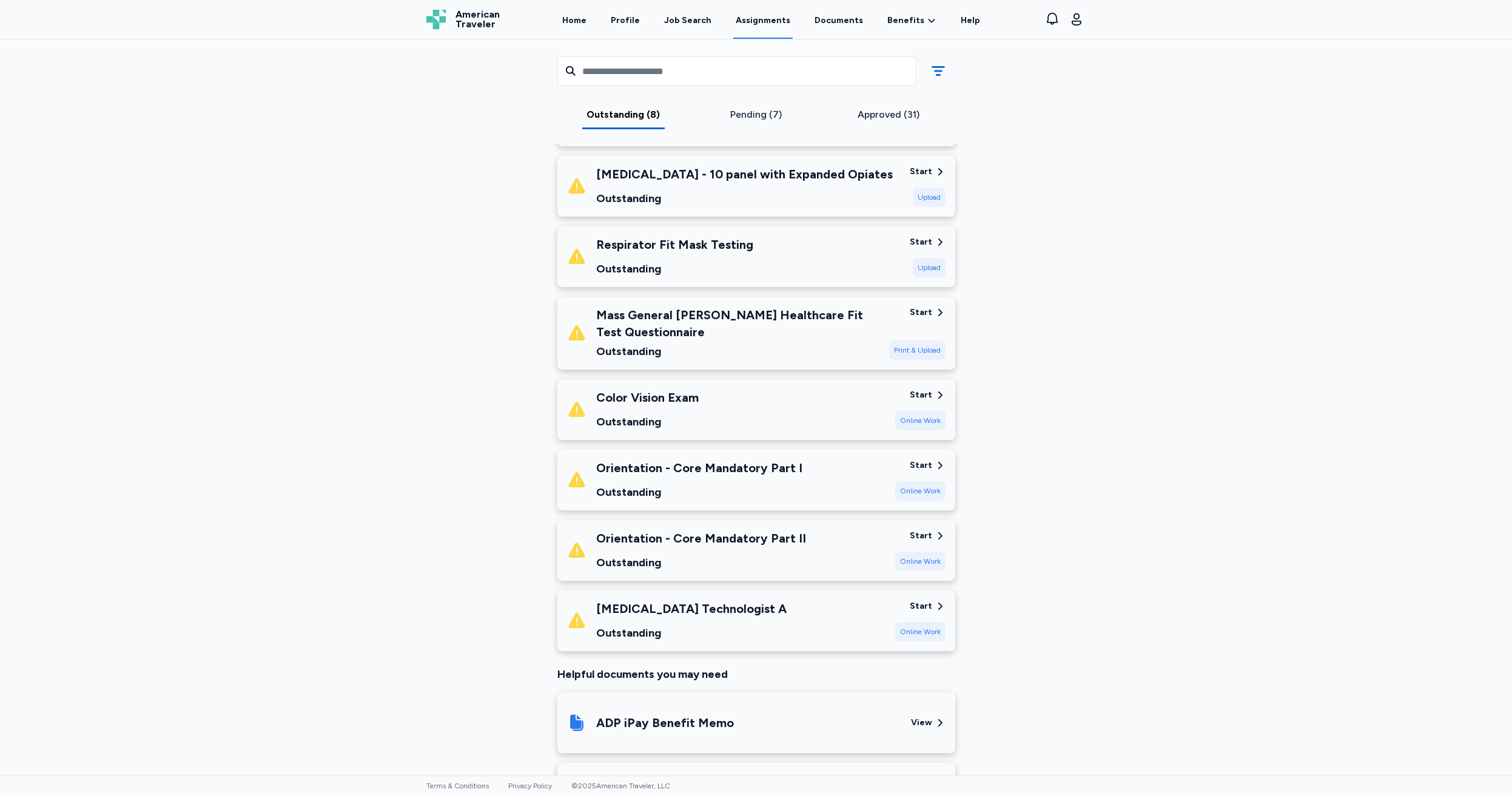
click at [920, 171] on div "Start" at bounding box center [920, 171] width 22 height 12
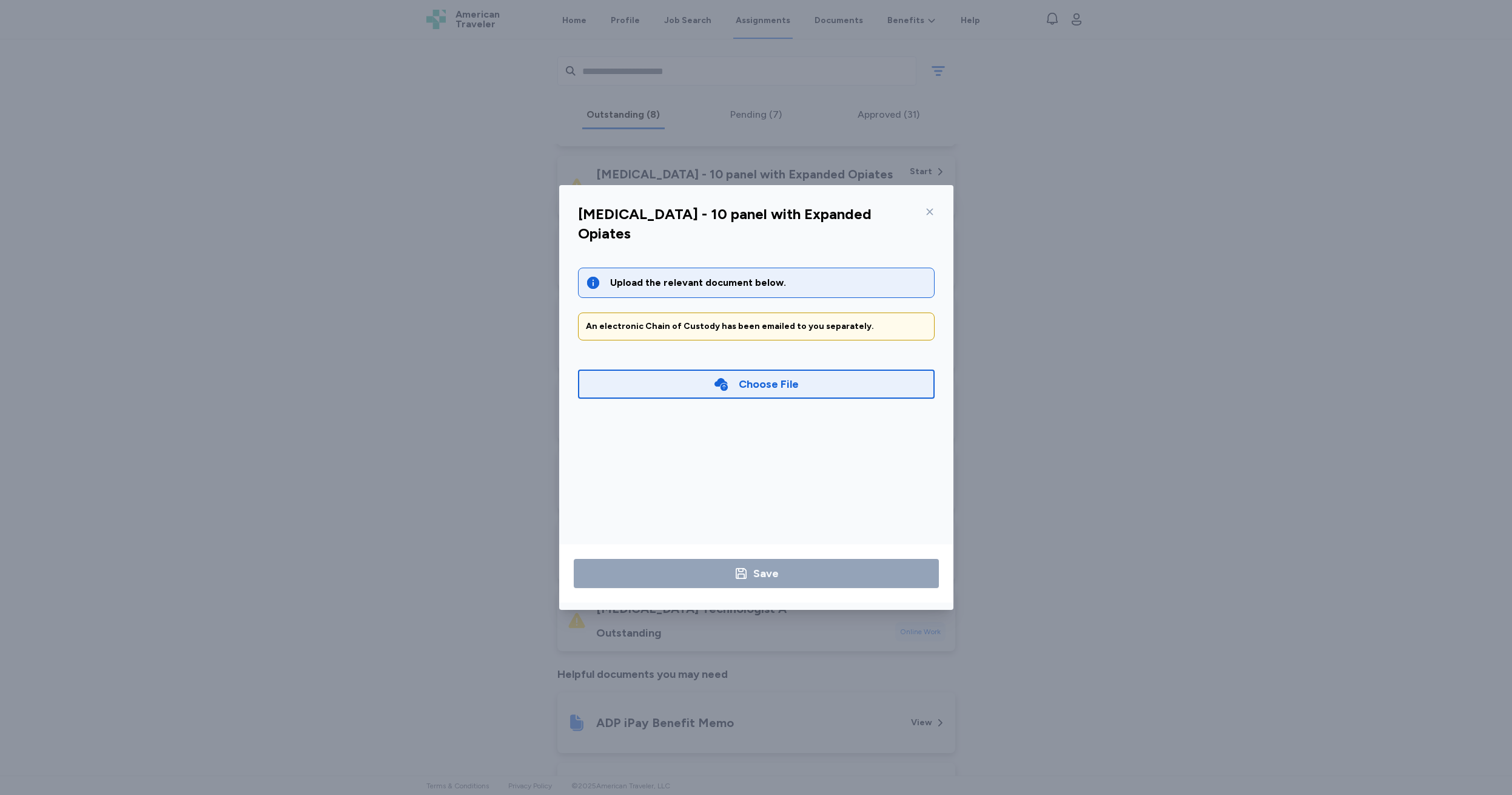
click at [929, 211] on icon at bounding box center [929, 211] width 6 height 6
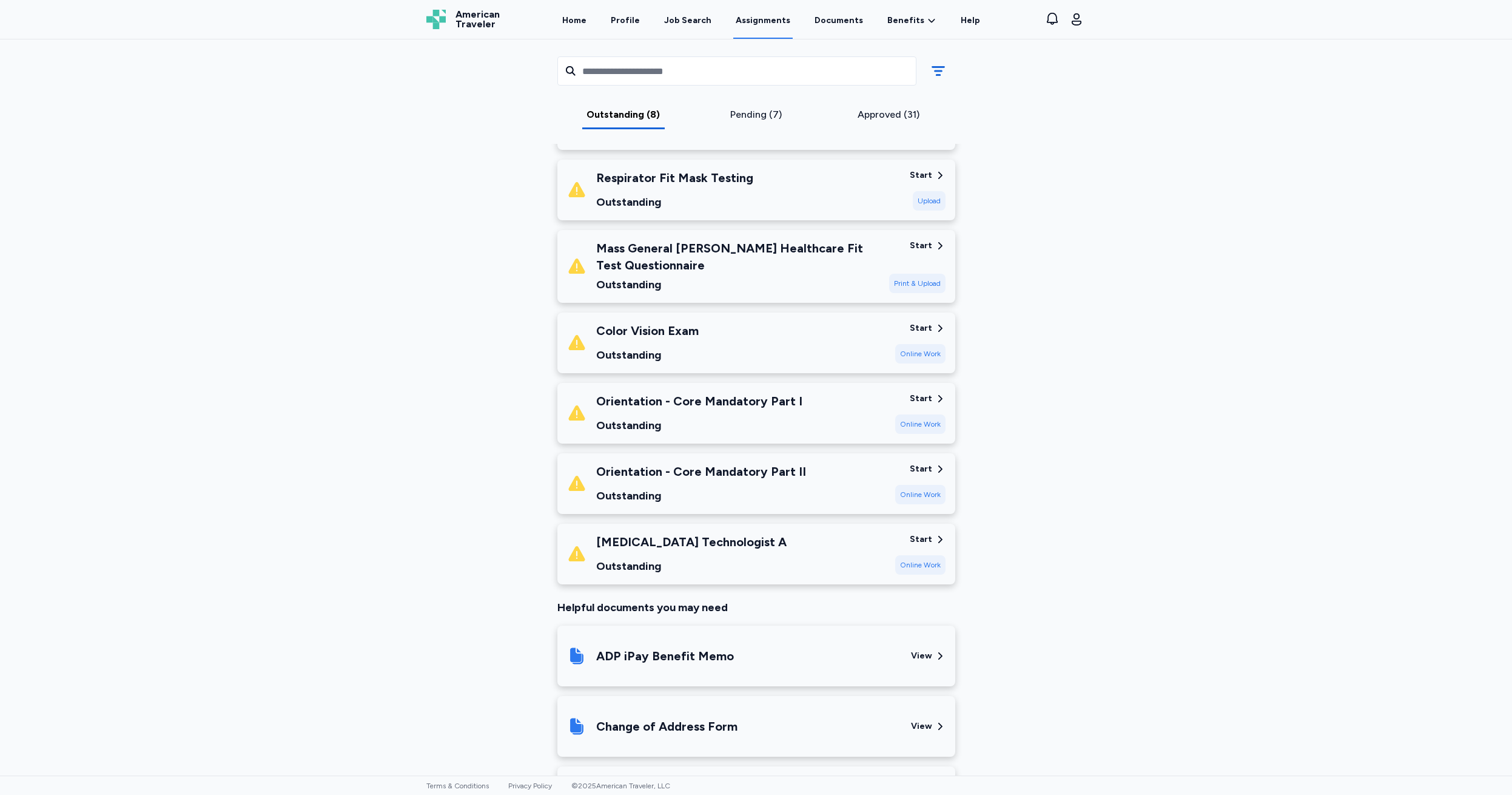
scroll to position [330, 0]
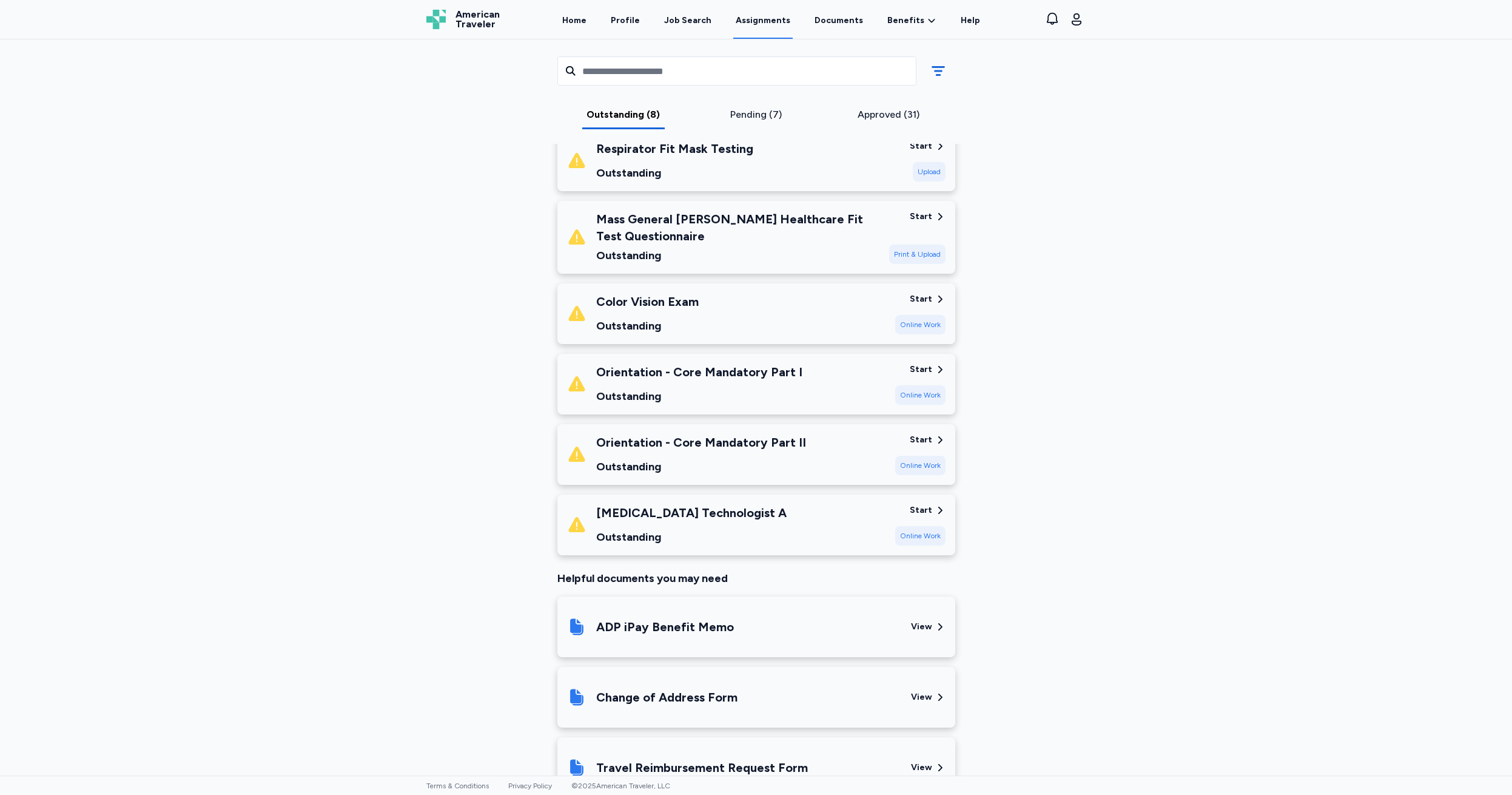
click at [922, 297] on div "Start" at bounding box center [920, 299] width 22 height 12
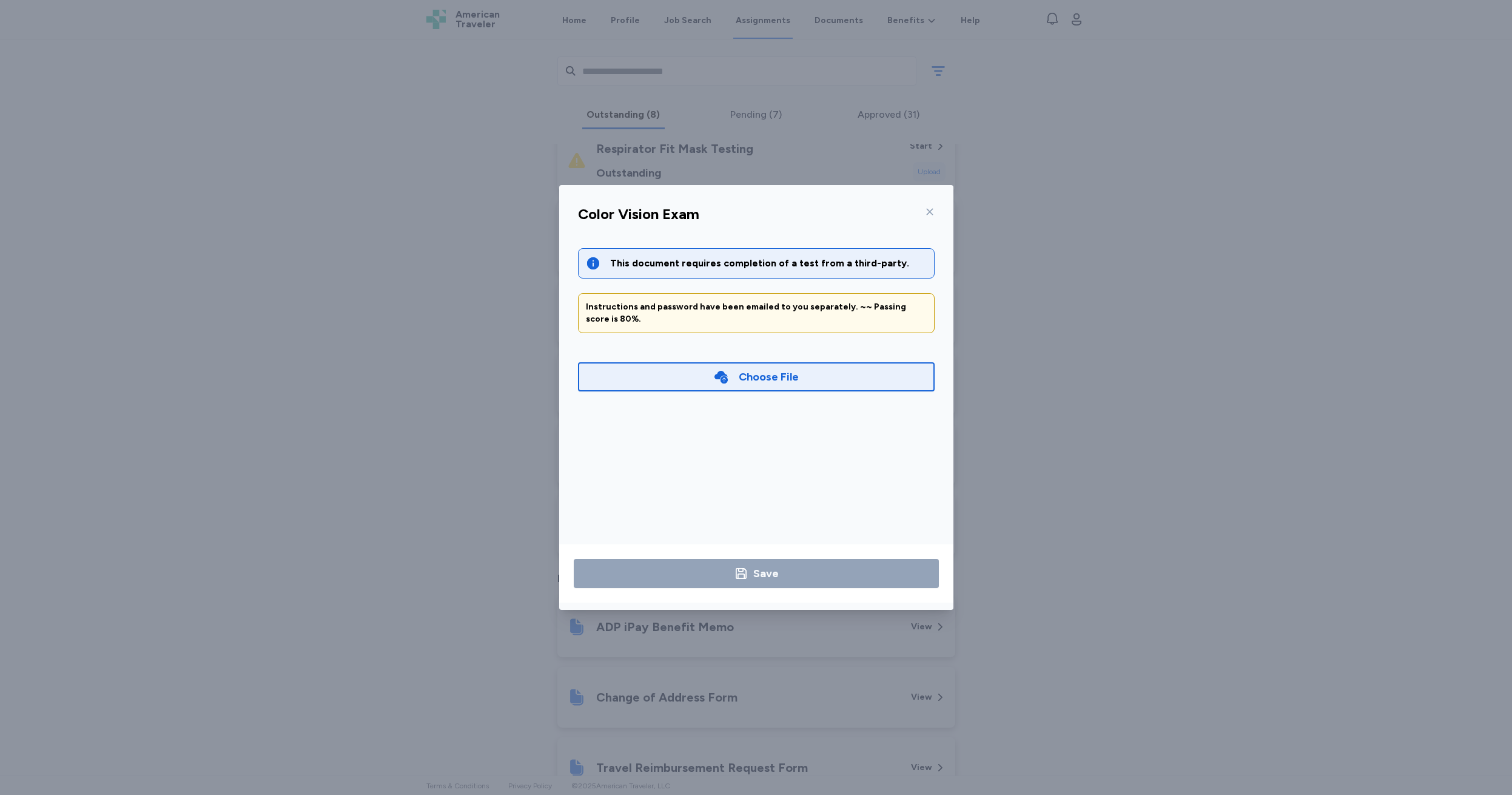
click at [929, 210] on icon at bounding box center [930, 212] width 10 height 10
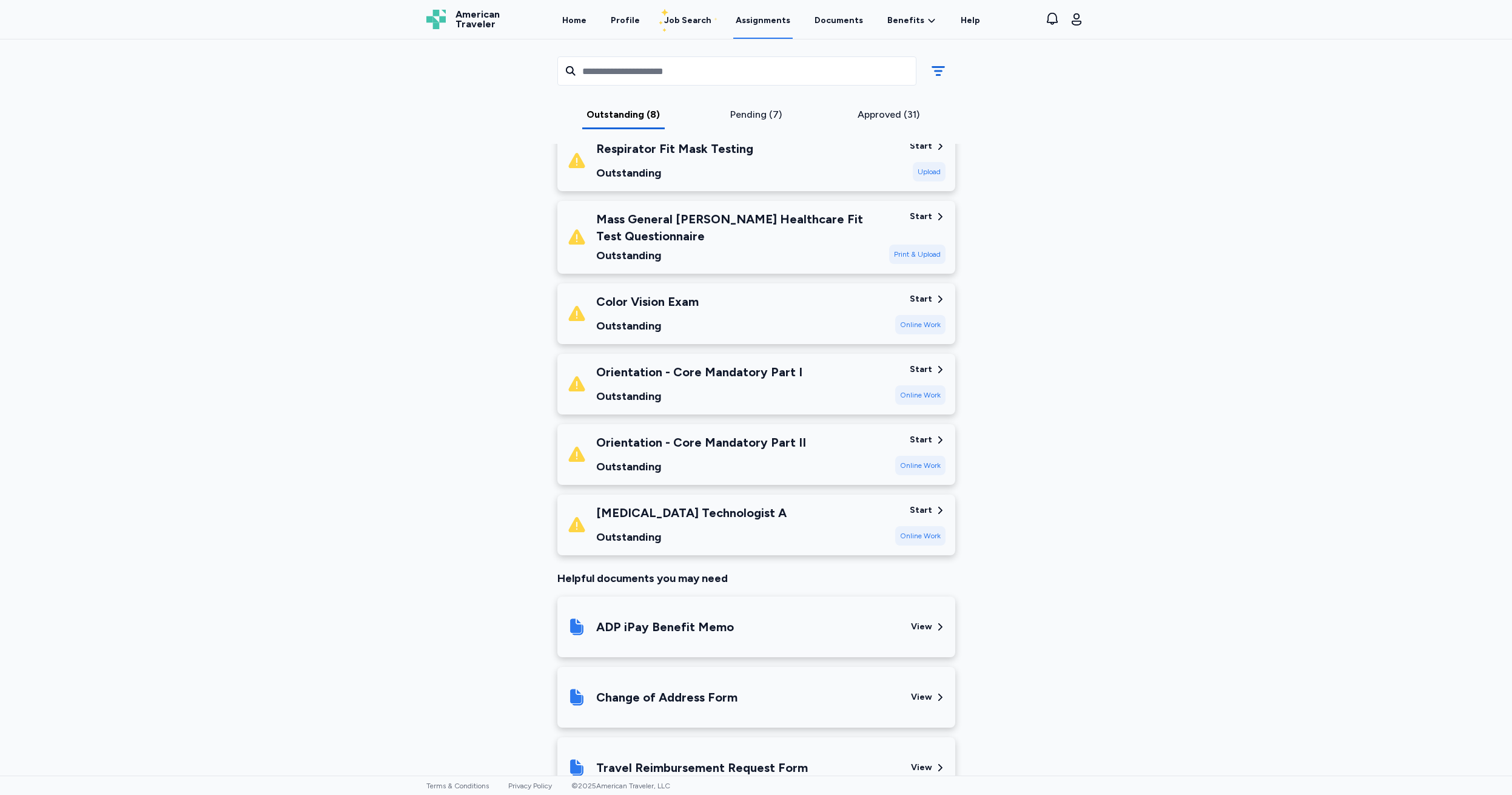
click at [920, 369] on div "Start" at bounding box center [920, 369] width 22 height 12
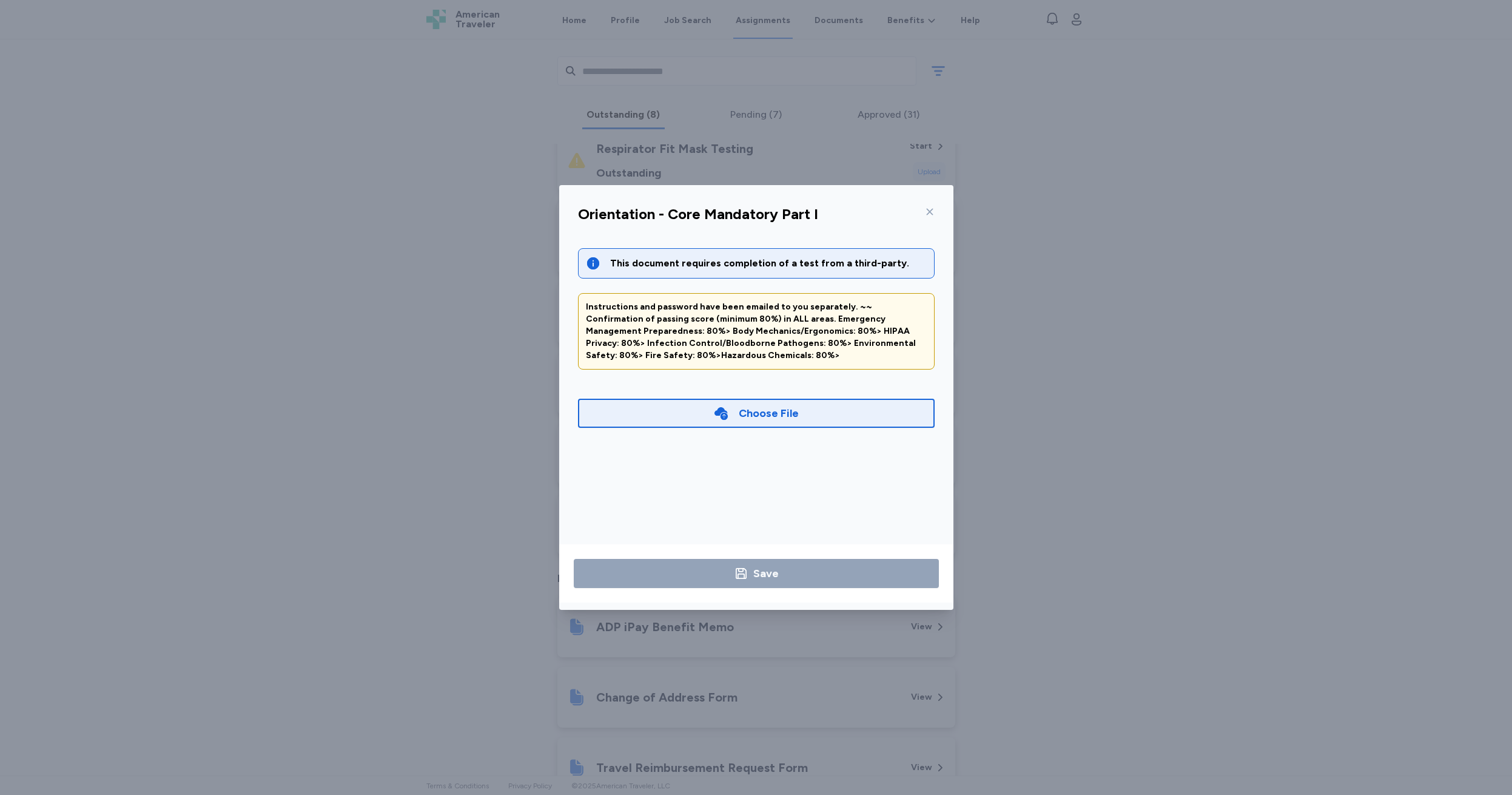
click at [927, 211] on icon at bounding box center [930, 212] width 10 height 10
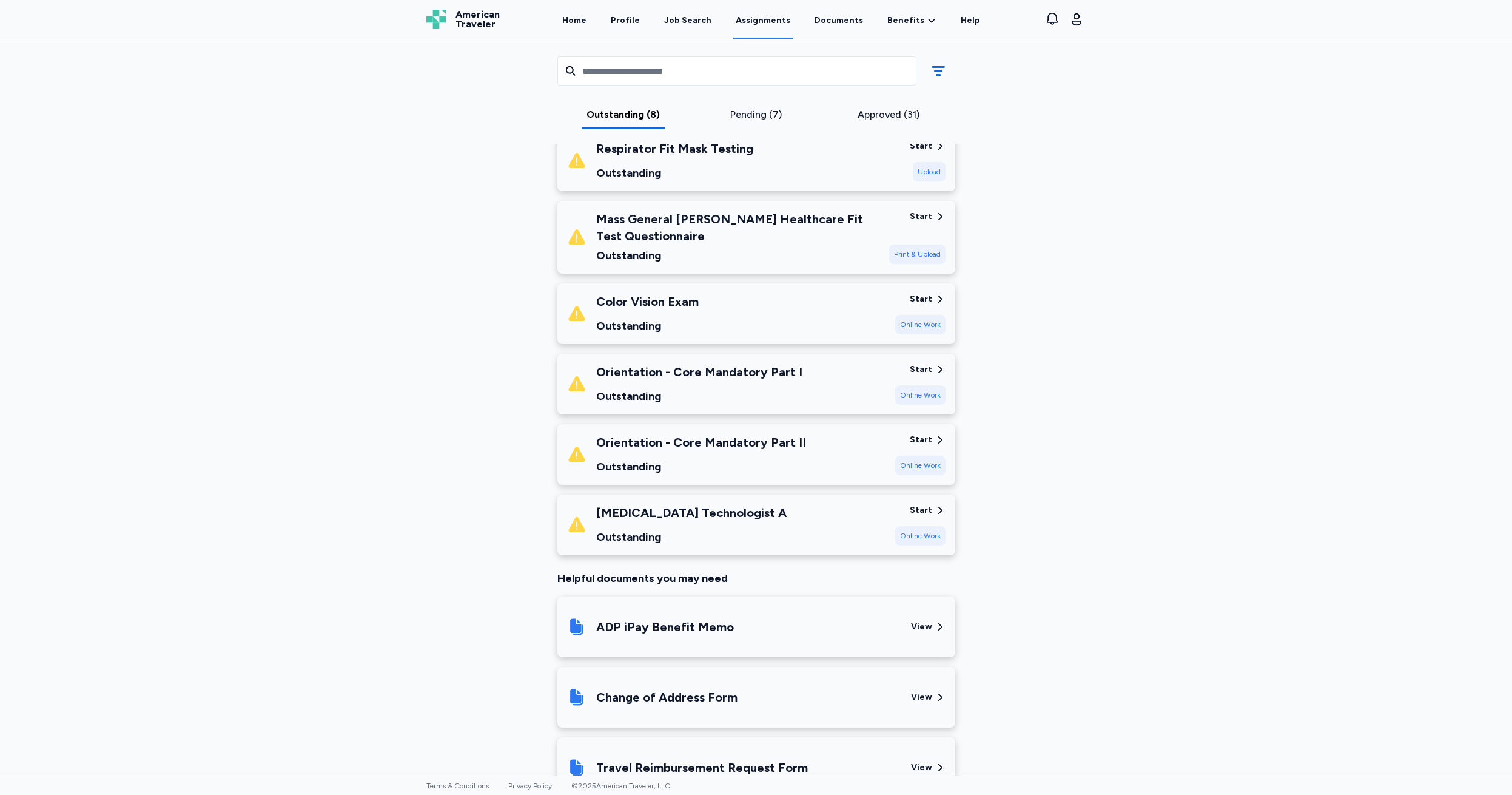
scroll to position [395, 0]
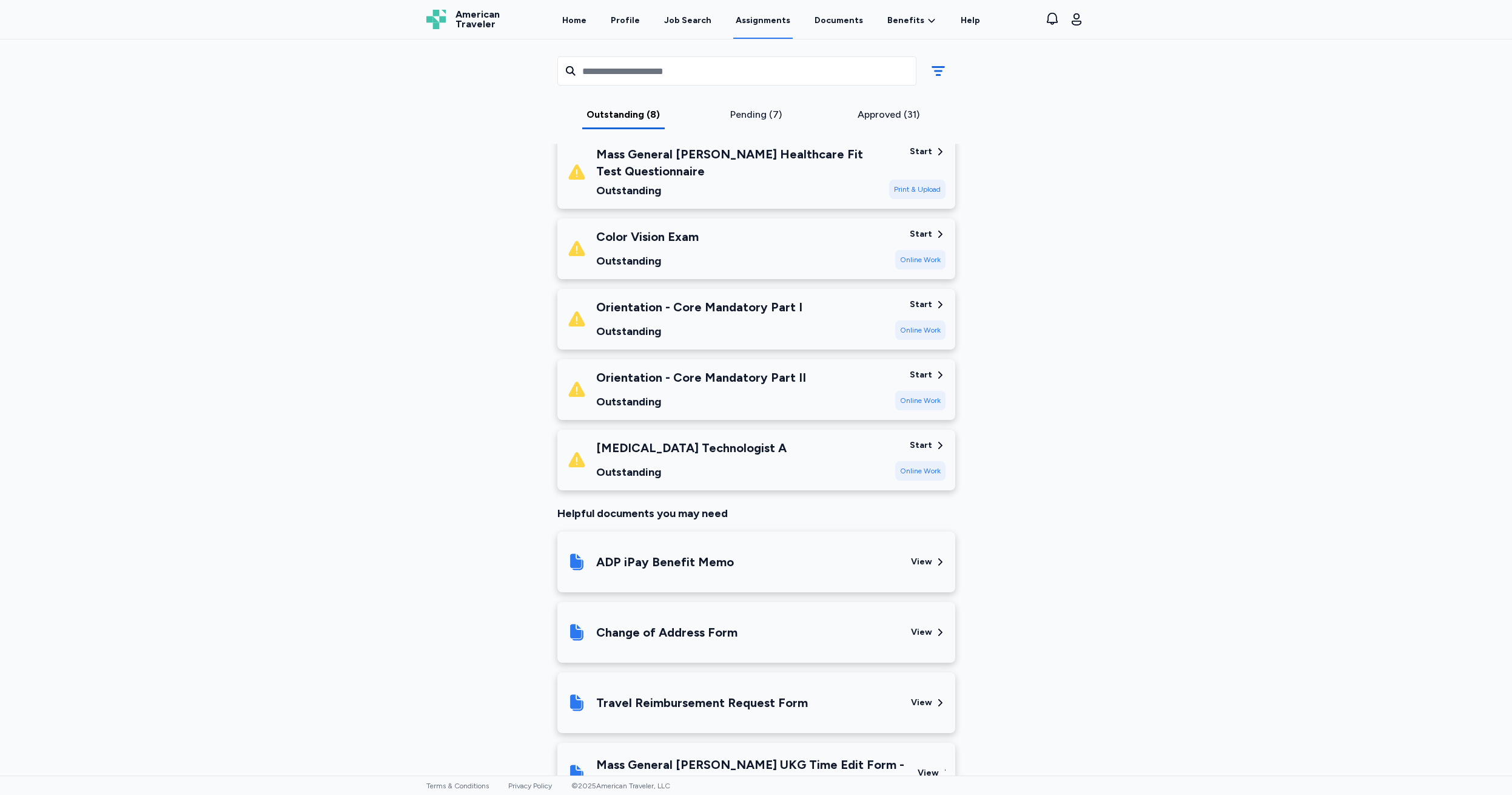
click at [920, 444] on div "Start" at bounding box center [920, 445] width 22 height 12
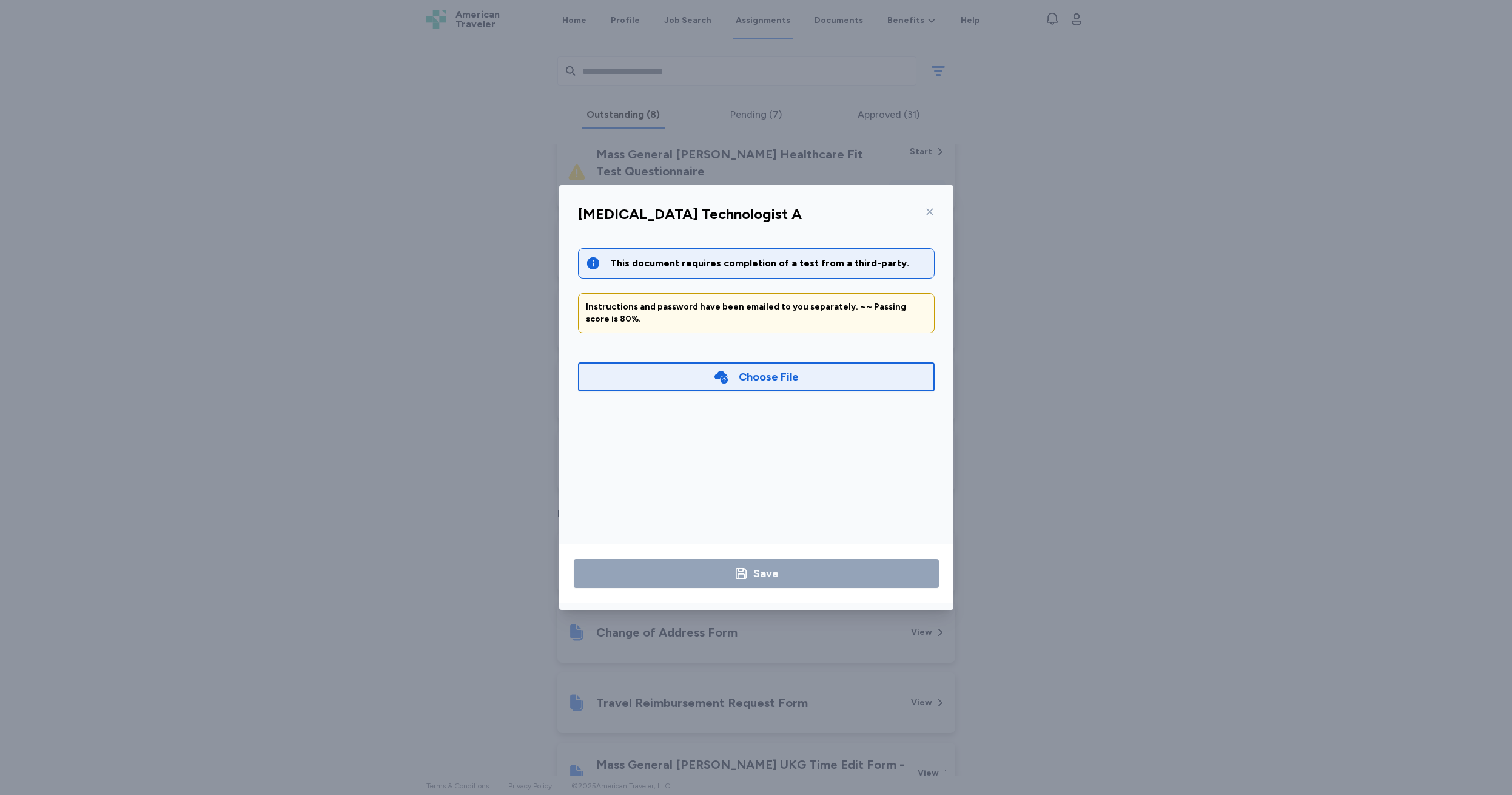
click at [930, 211] on icon at bounding box center [930, 212] width 10 height 10
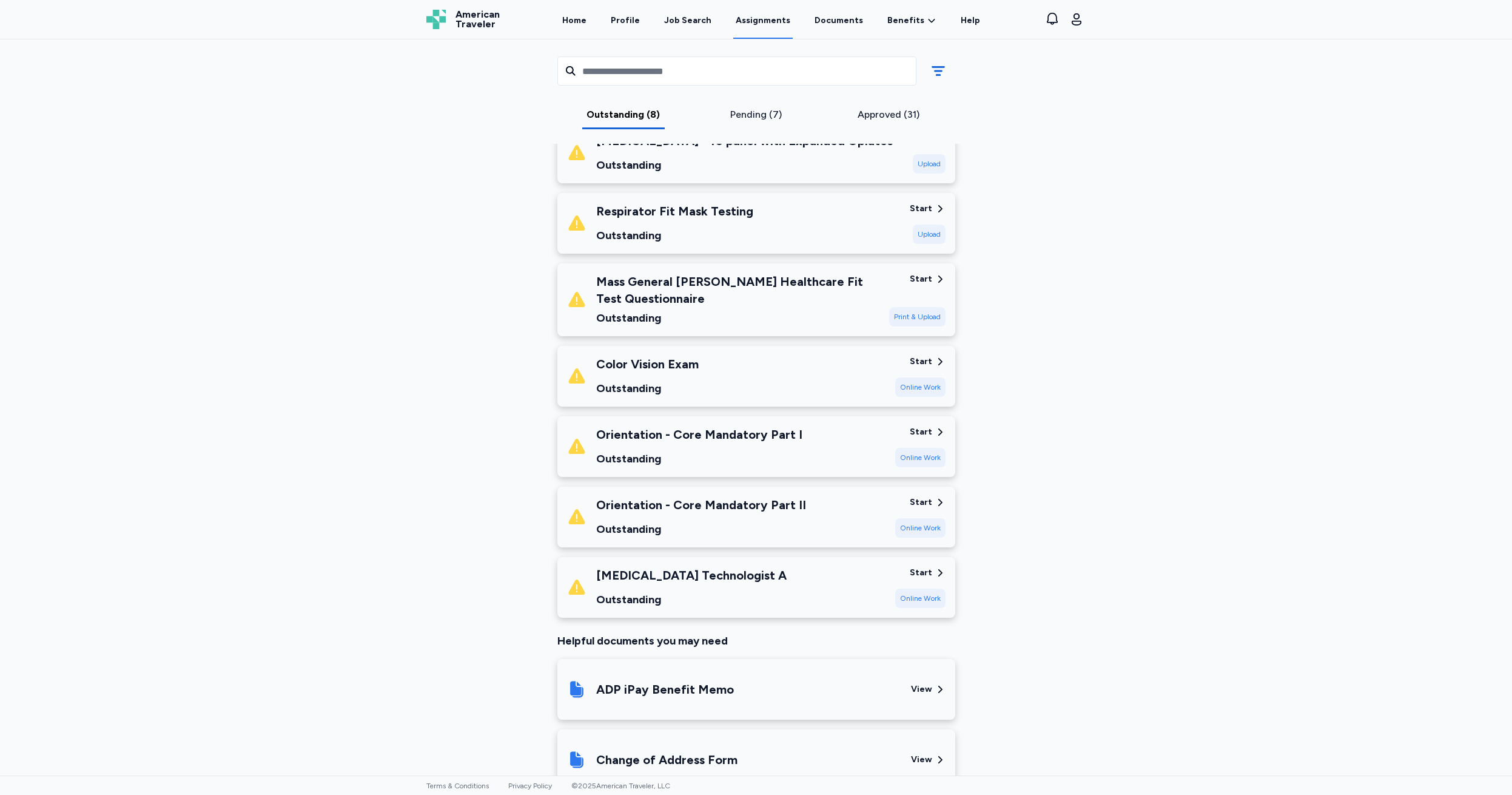
scroll to position [0, 0]
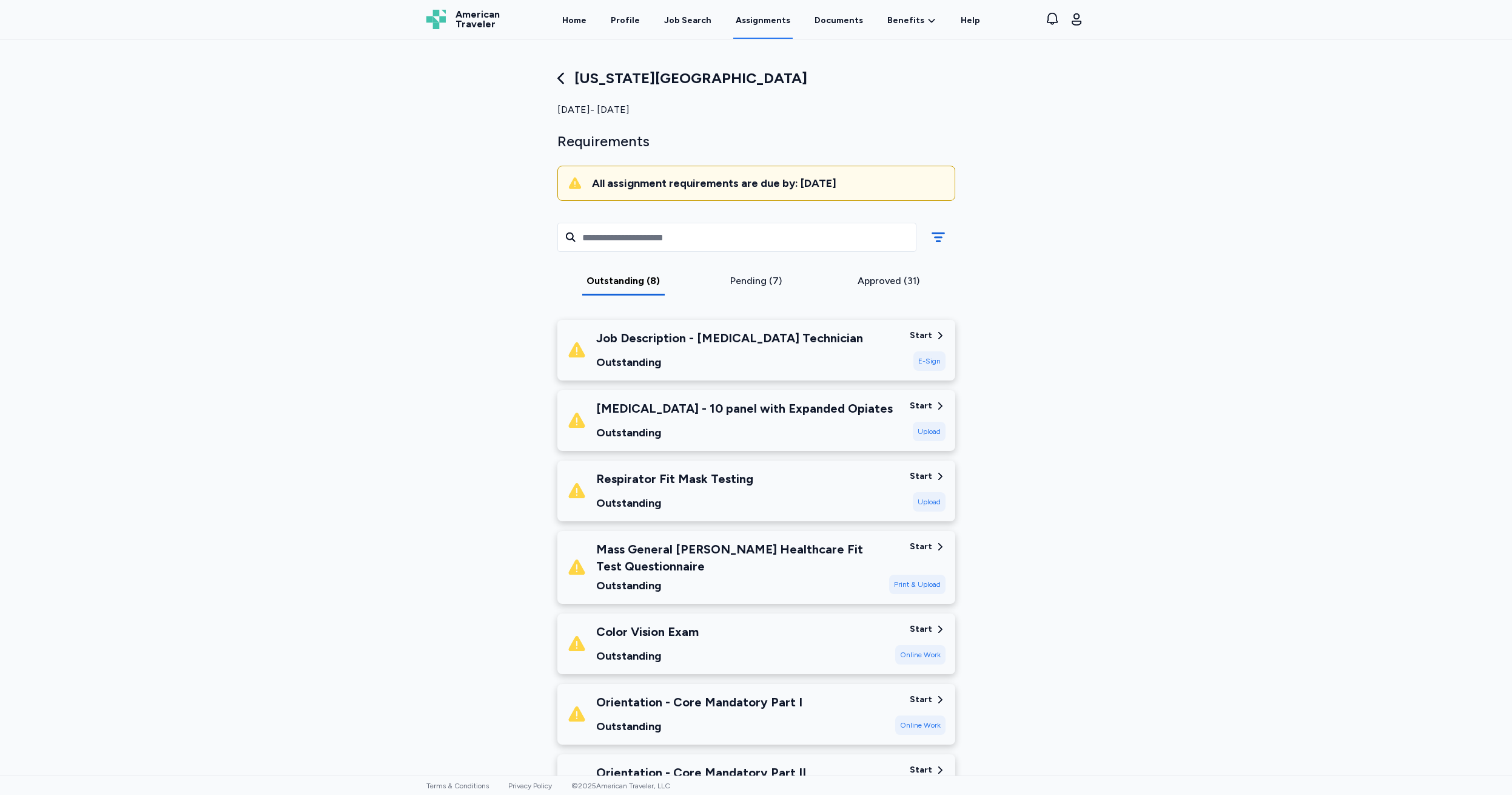
click at [915, 404] on div "Start" at bounding box center [920, 406] width 22 height 12
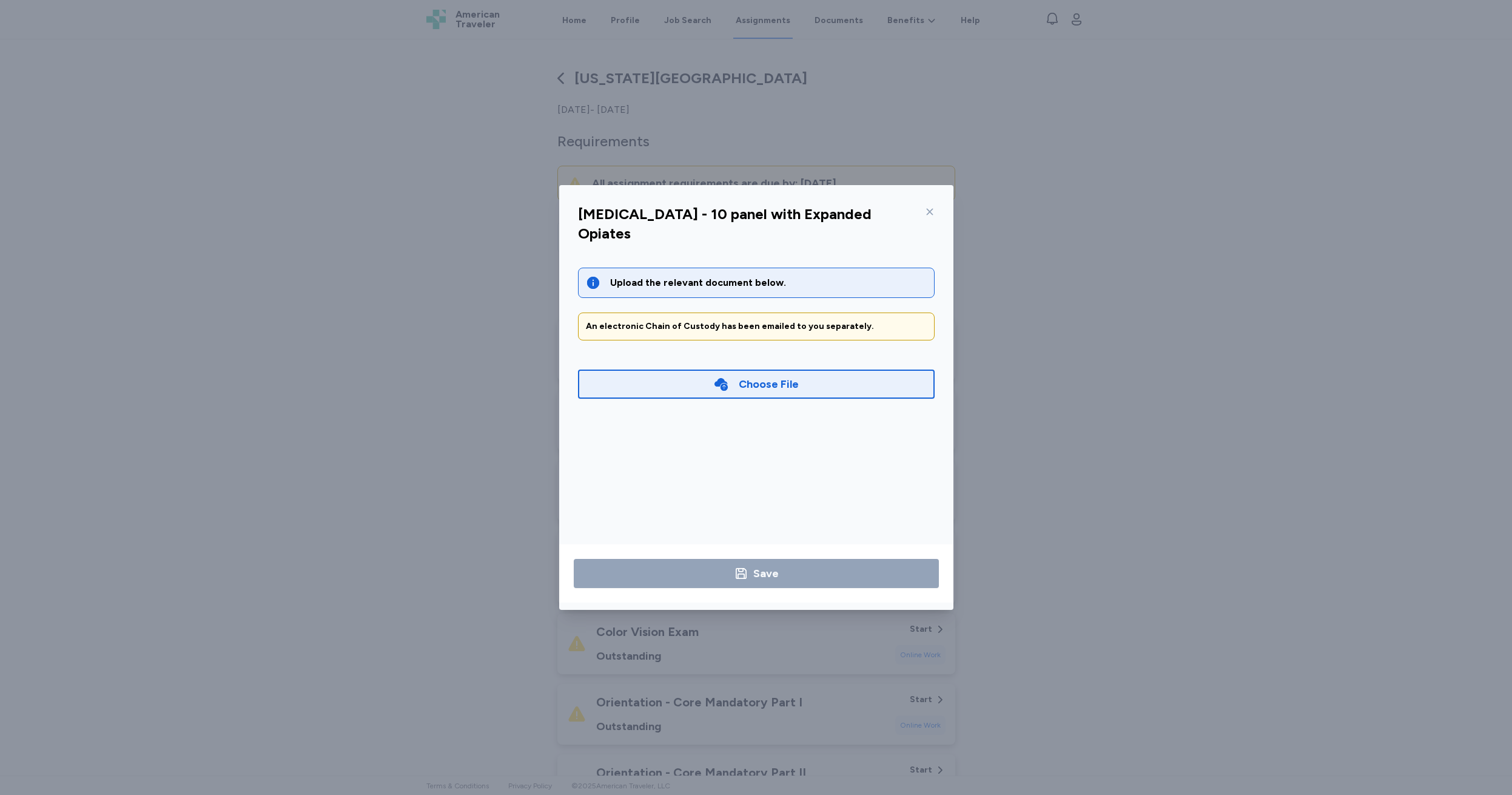
click at [723, 320] on div "An electronic Chain of Custody has been emailed to you separately." at bounding box center [756, 326] width 341 height 12
click at [933, 213] on icon at bounding box center [930, 212] width 10 height 10
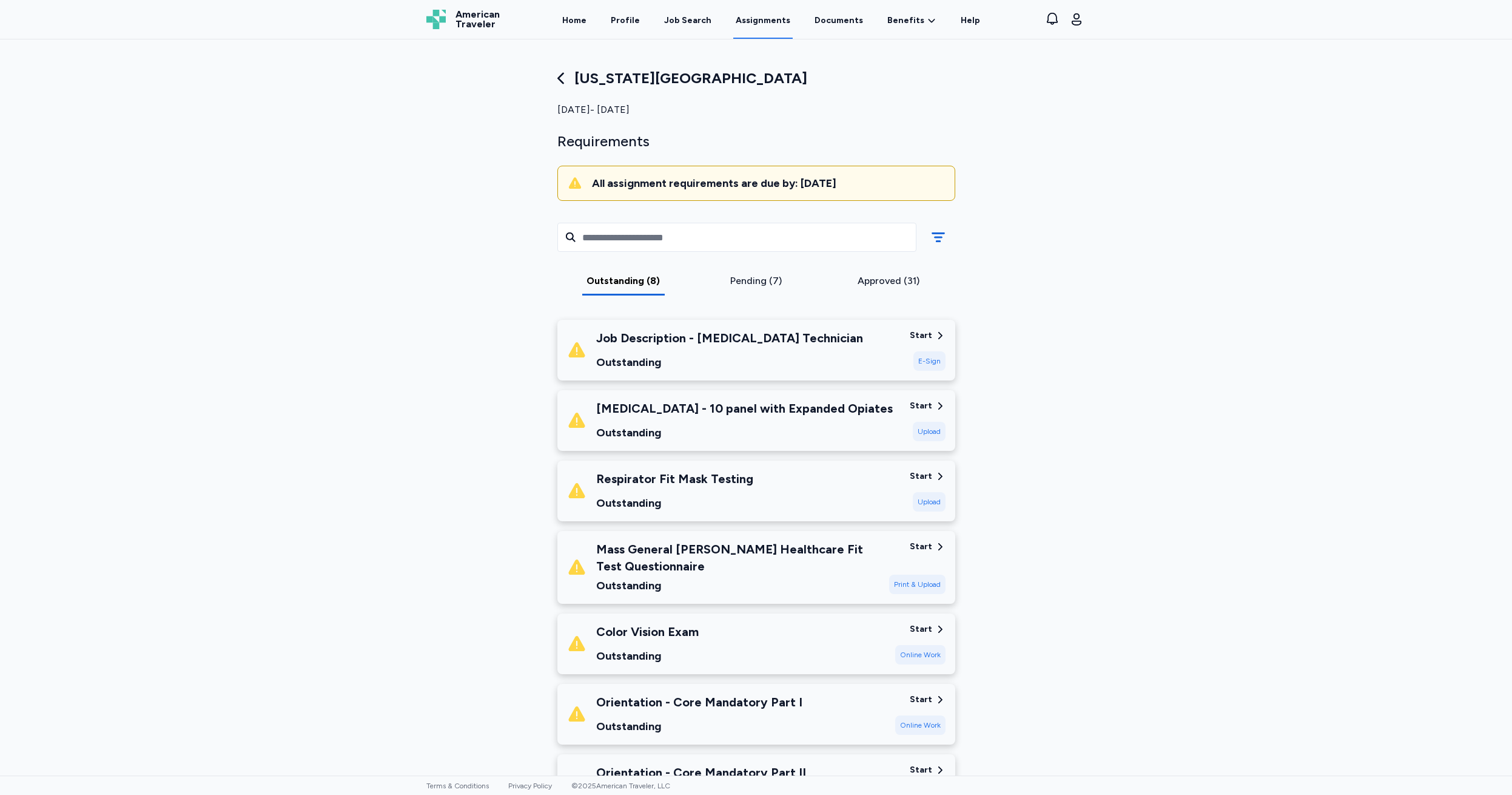
click at [915, 335] on div "Start" at bounding box center [920, 335] width 22 height 12
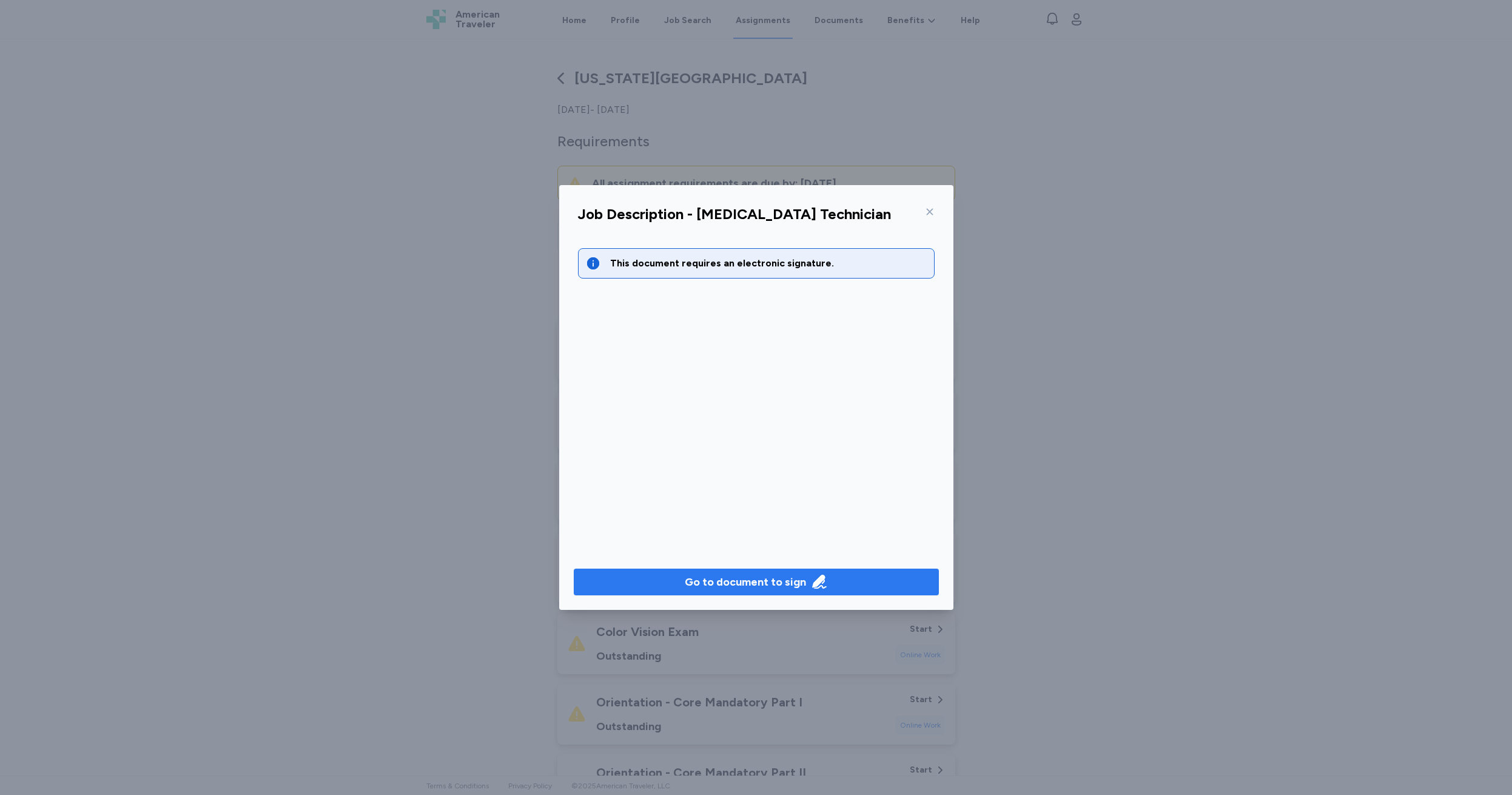
click at [724, 581] on div "Go to document to sign" at bounding box center [745, 582] width 121 height 17
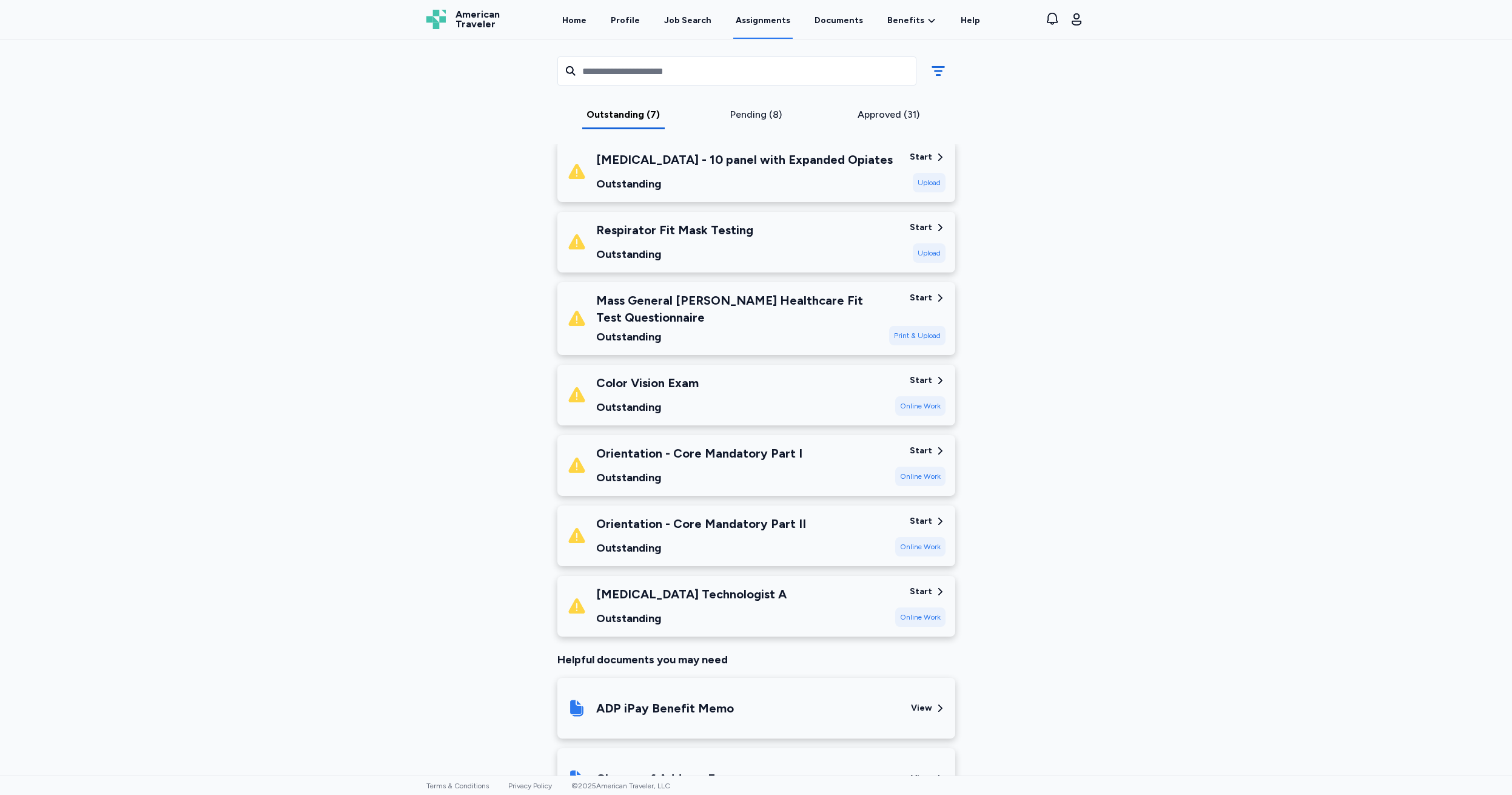
scroll to position [116, 0]
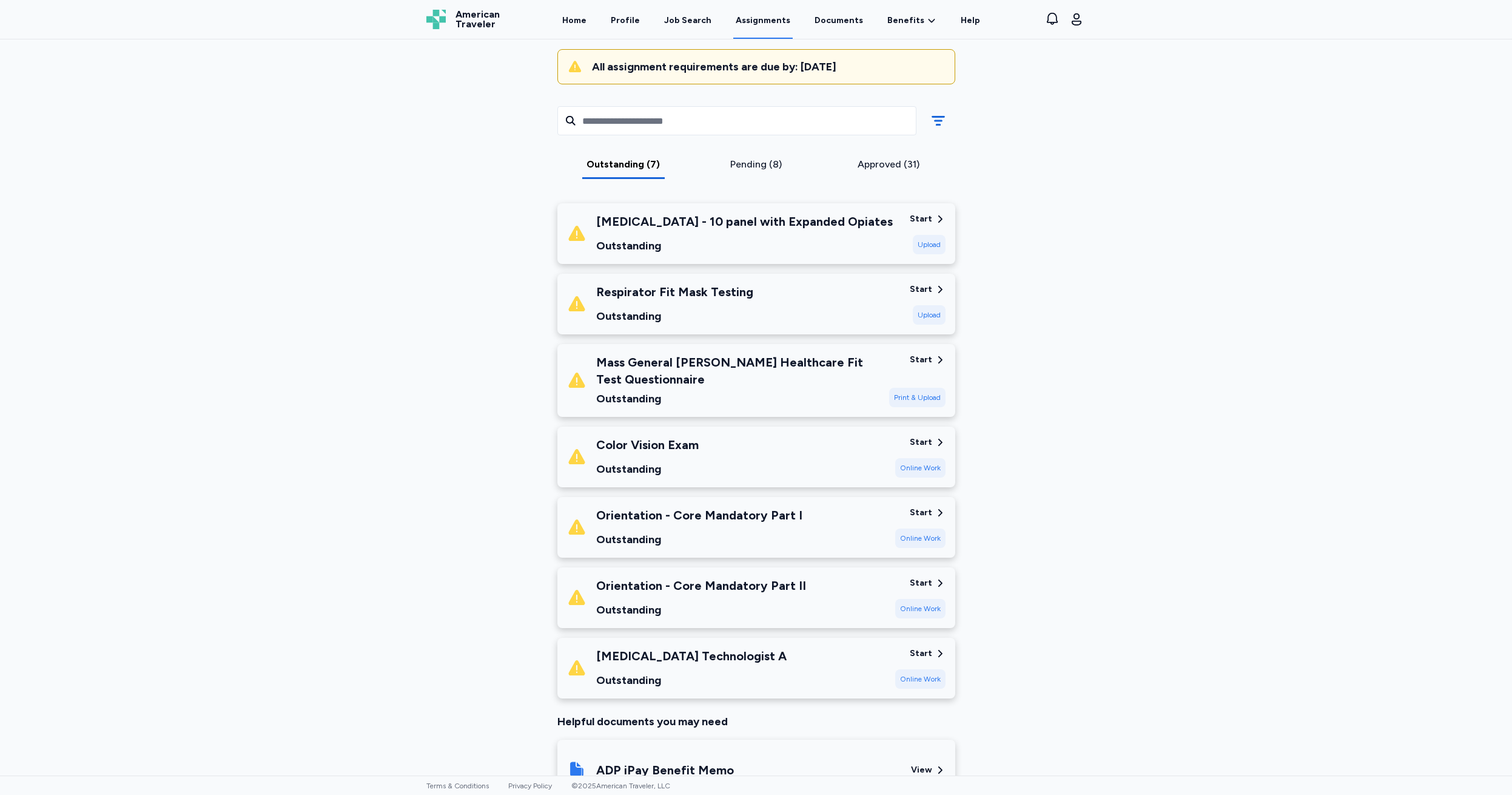
click at [915, 438] on div "Start" at bounding box center [920, 442] width 22 height 12
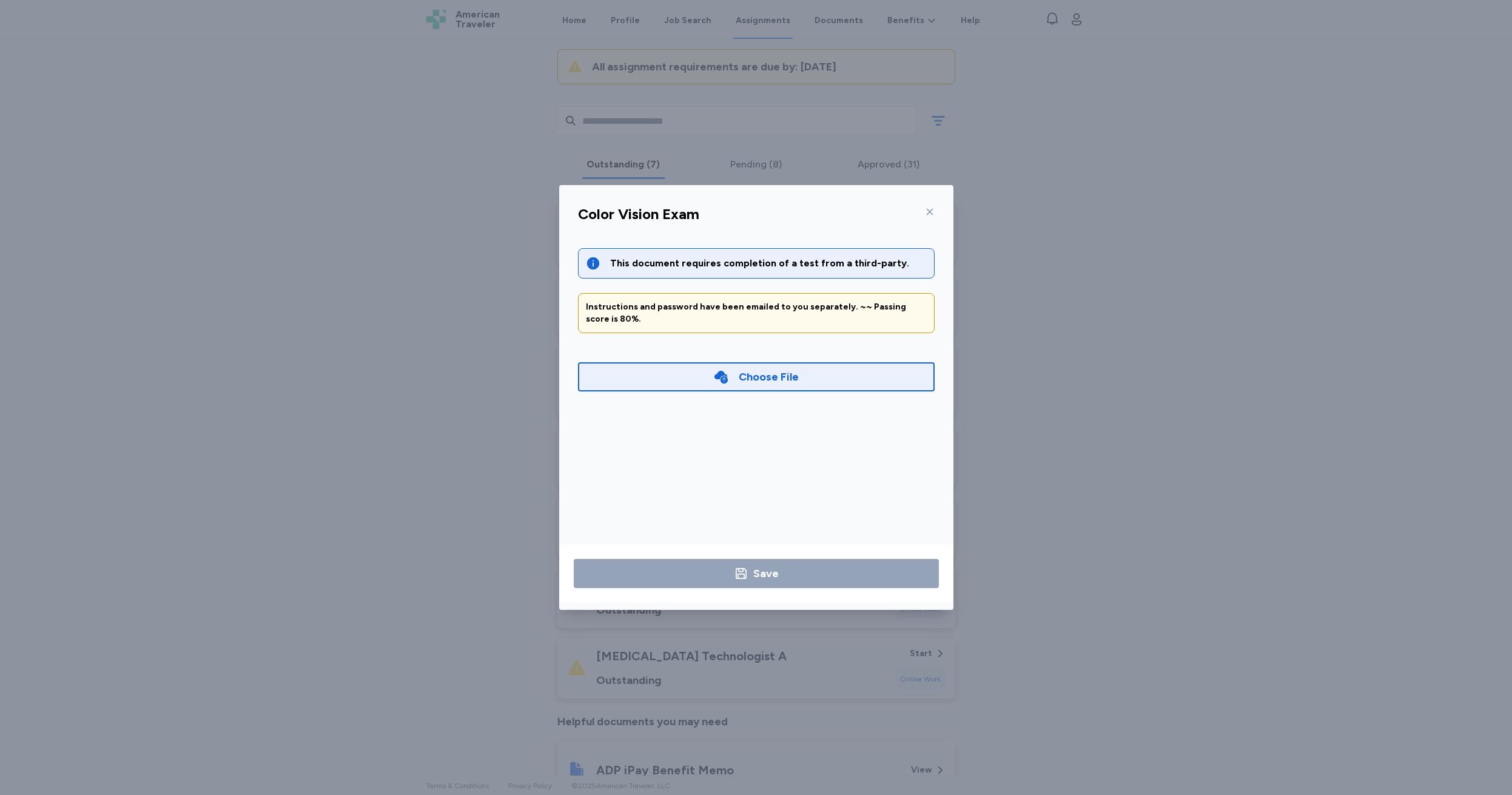
click at [926, 211] on icon at bounding box center [930, 212] width 10 height 10
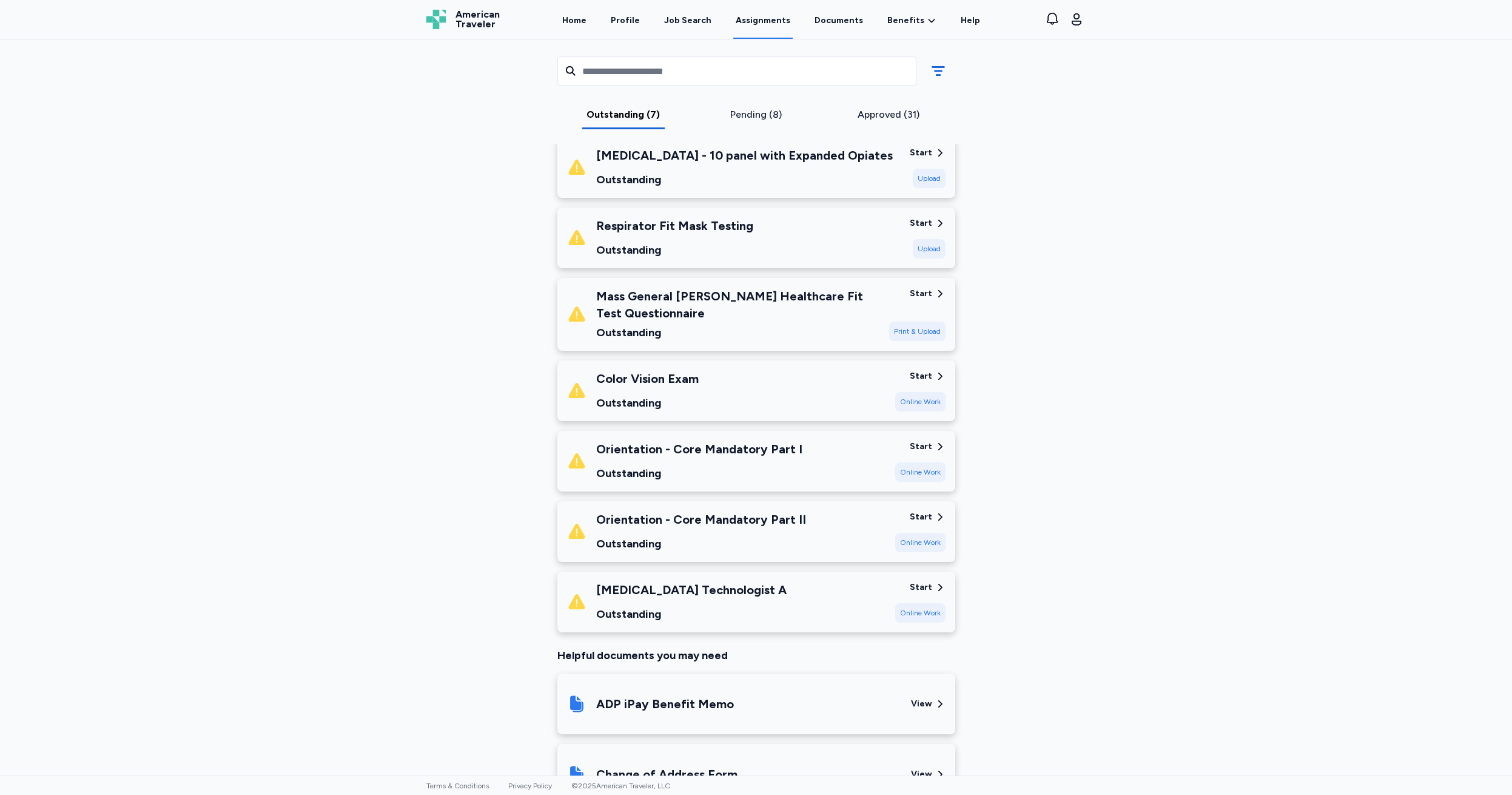
scroll to position [247, 0]
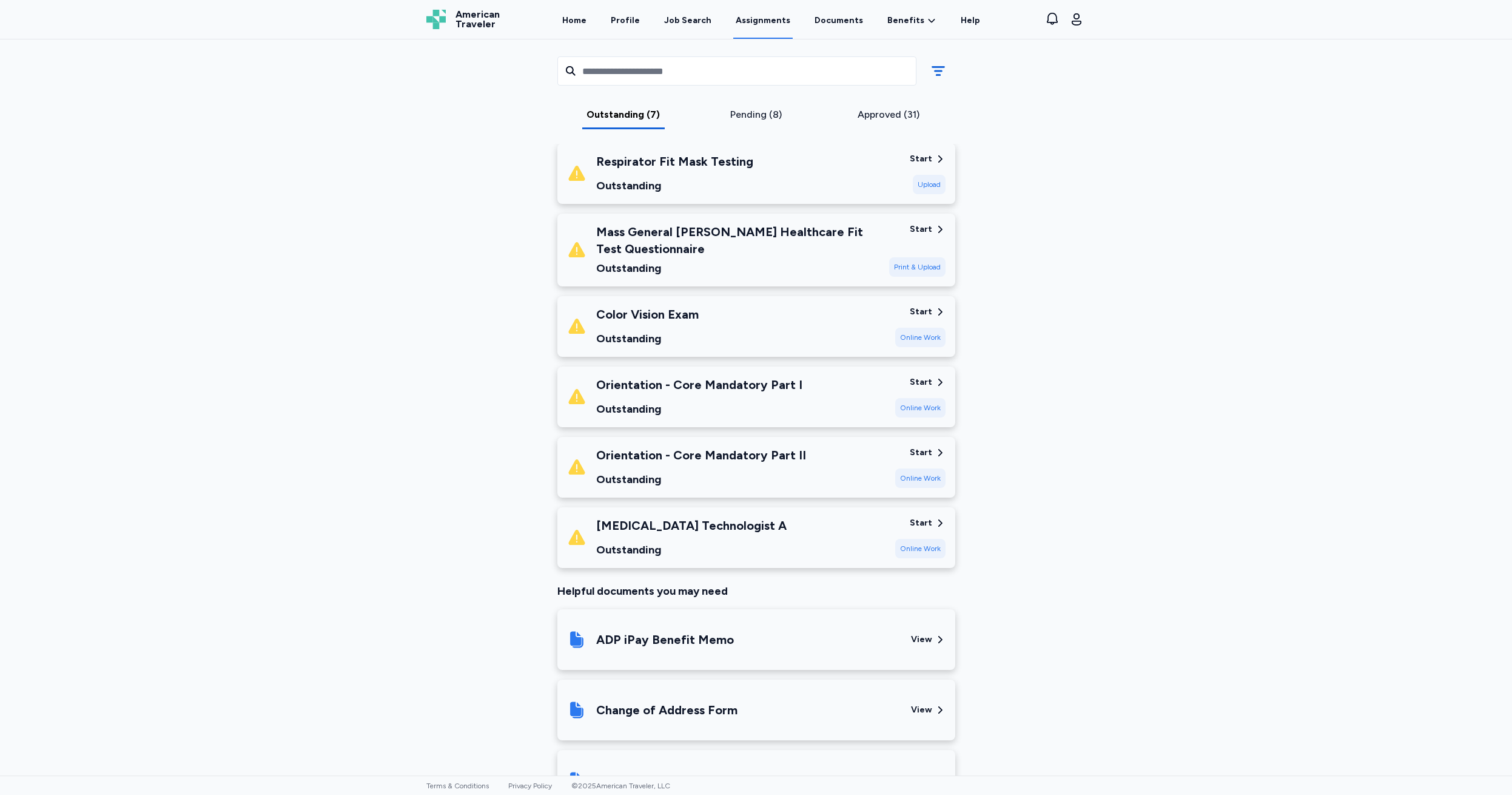
click at [912, 525] on div "Start" at bounding box center [920, 523] width 22 height 12
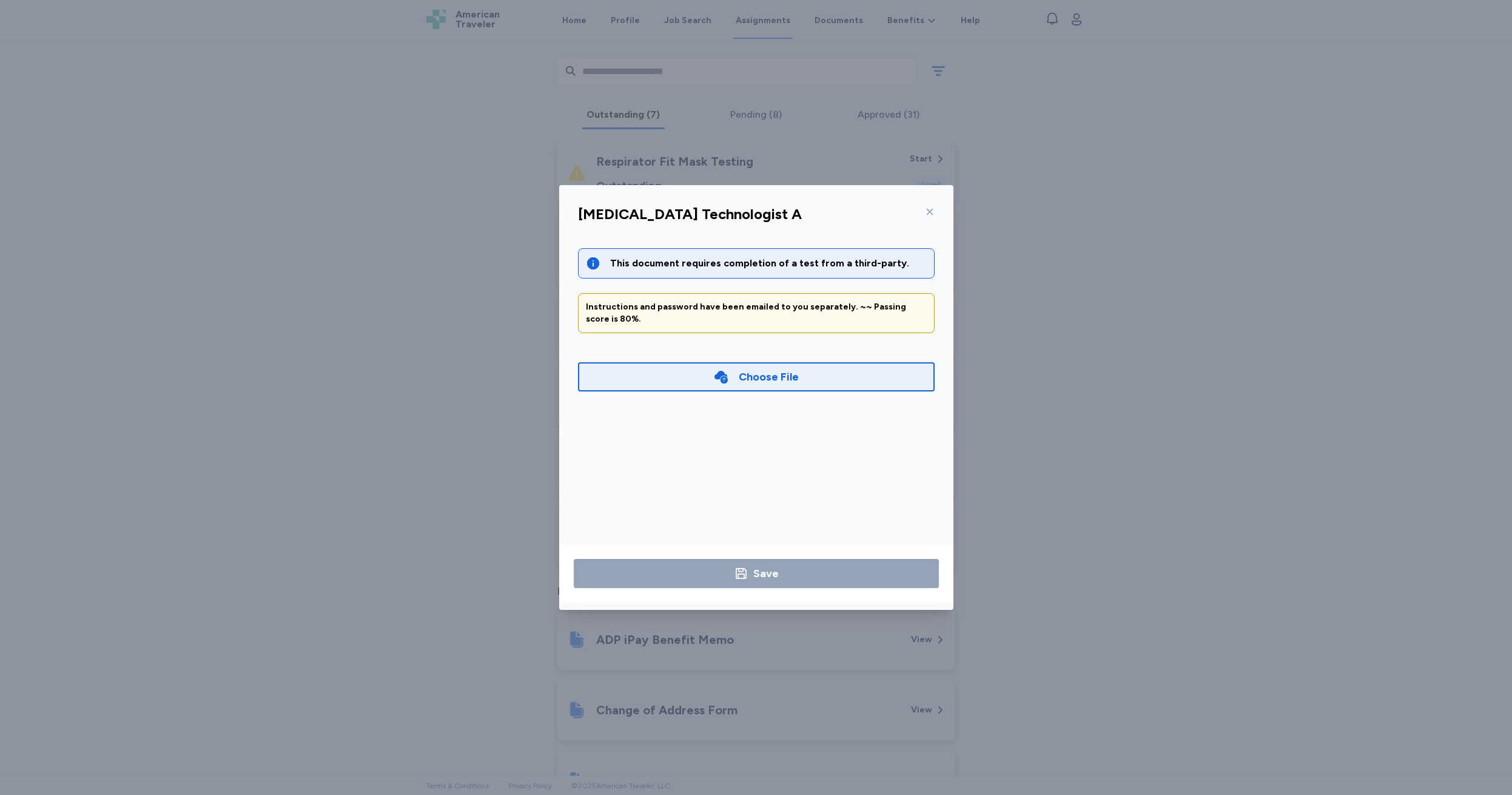
click at [930, 211] on icon at bounding box center [929, 211] width 6 height 6
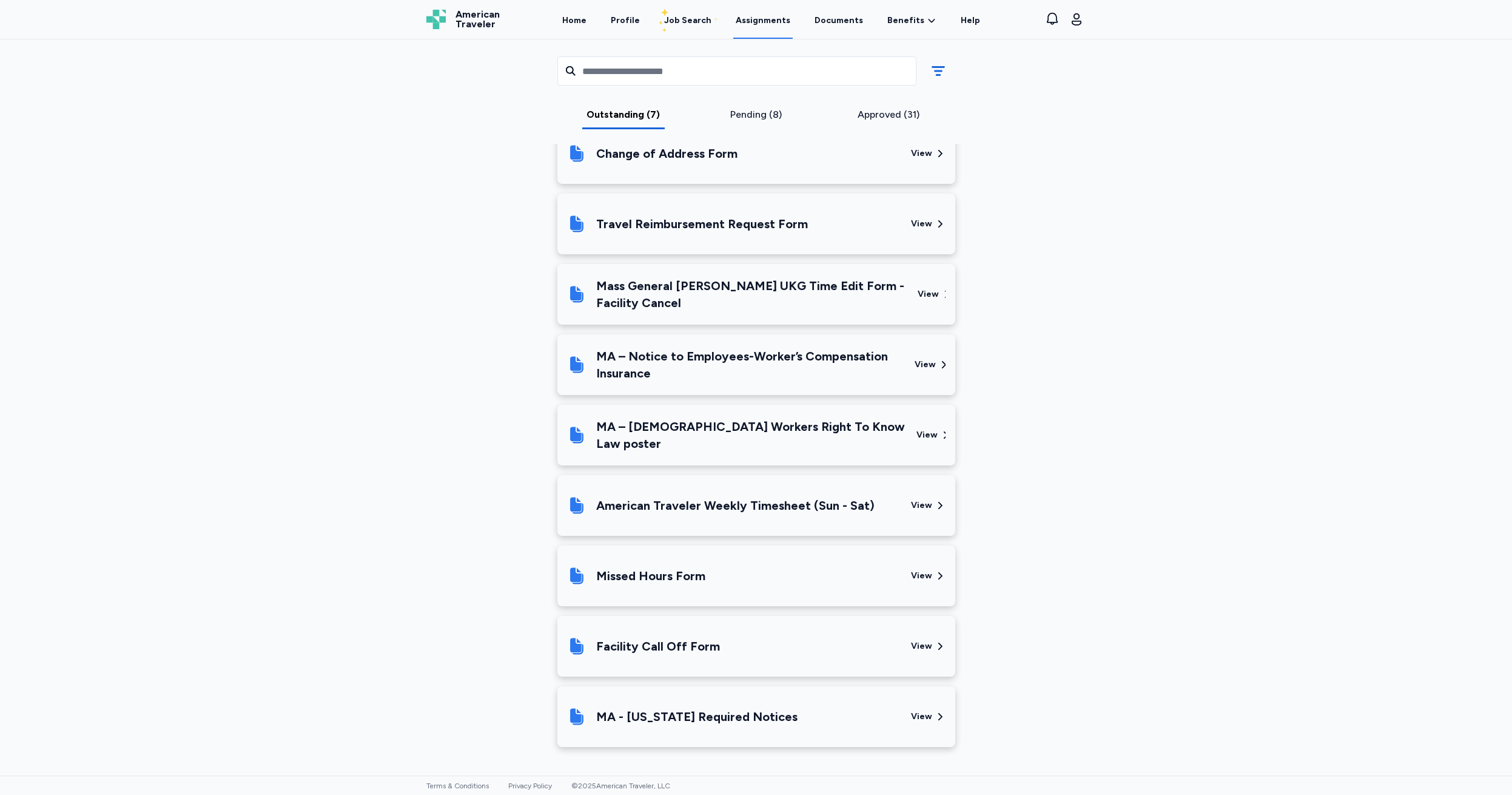
scroll to position [0, 0]
